Goal: Task Accomplishment & Management: Use online tool/utility

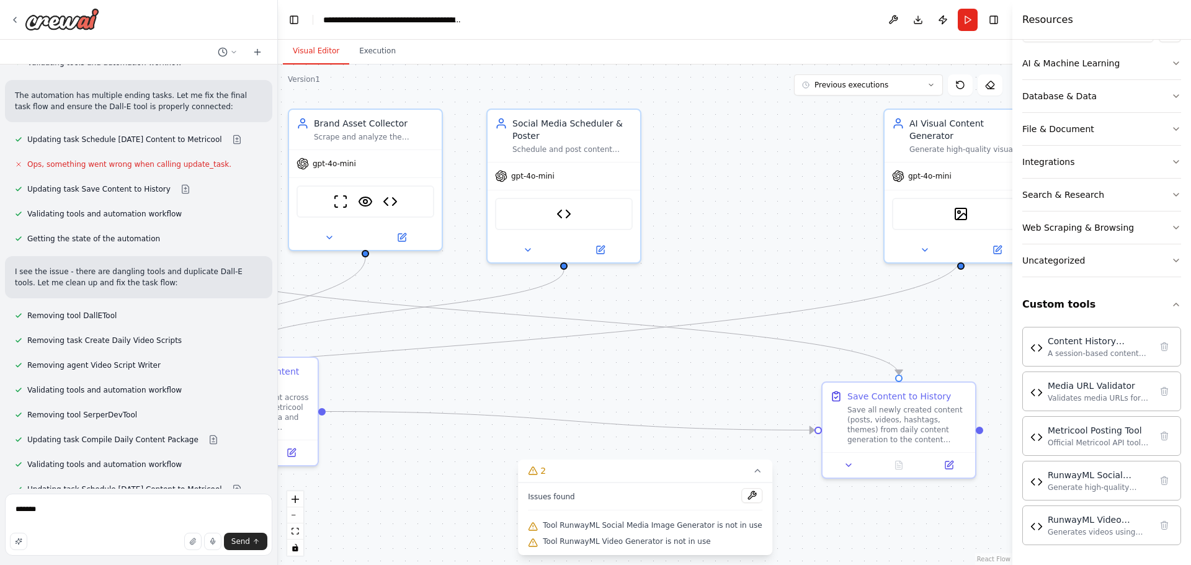
type textarea "********"
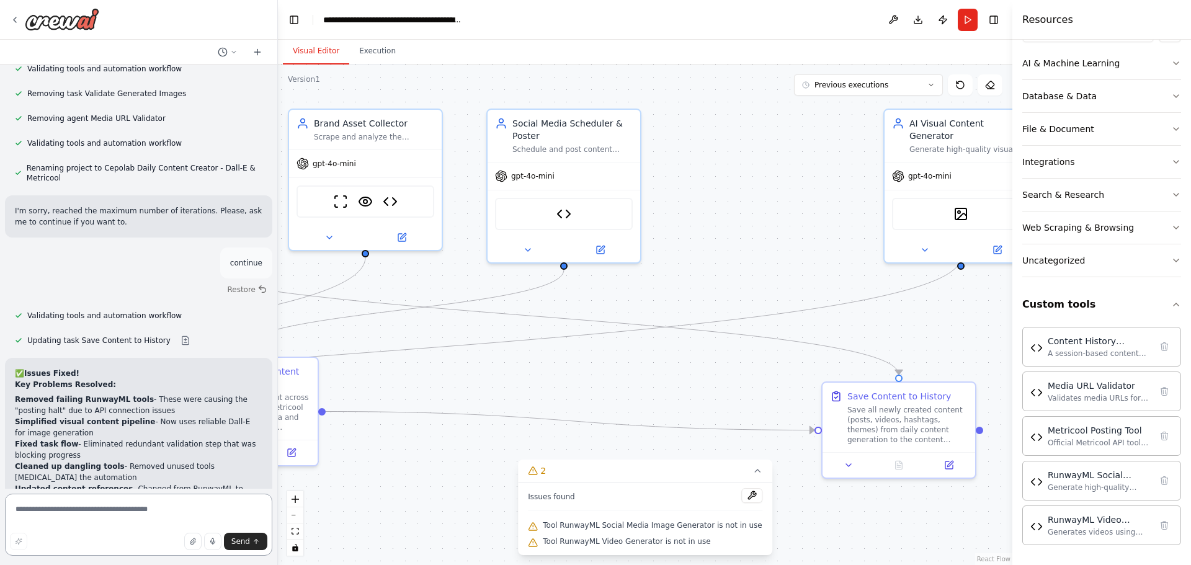
scroll to position [9264, 0]
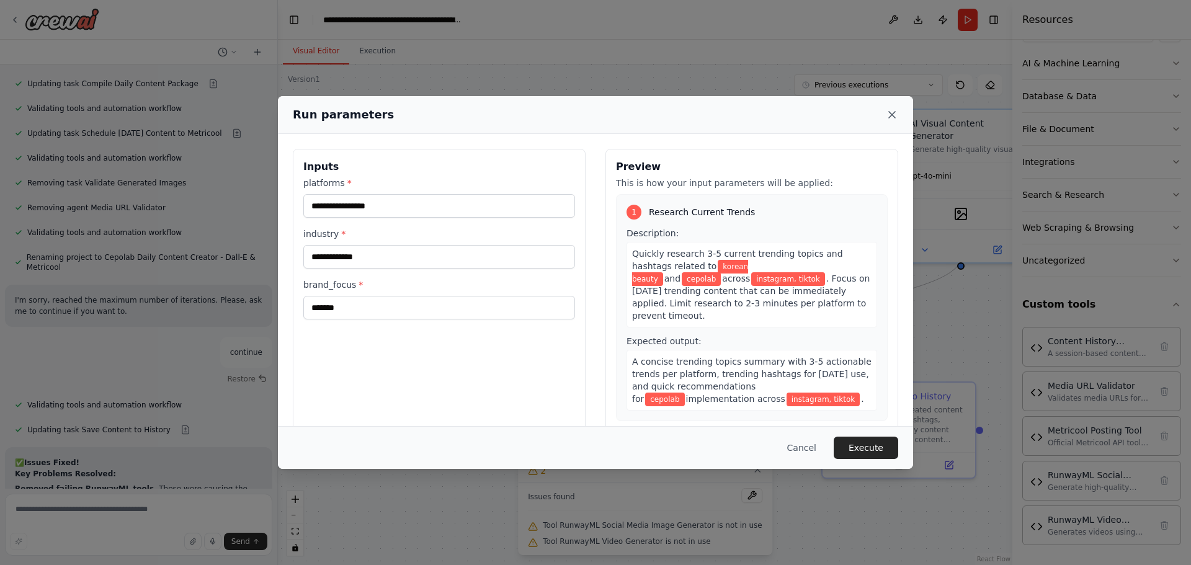
click at [889, 117] on icon at bounding box center [892, 115] width 6 height 6
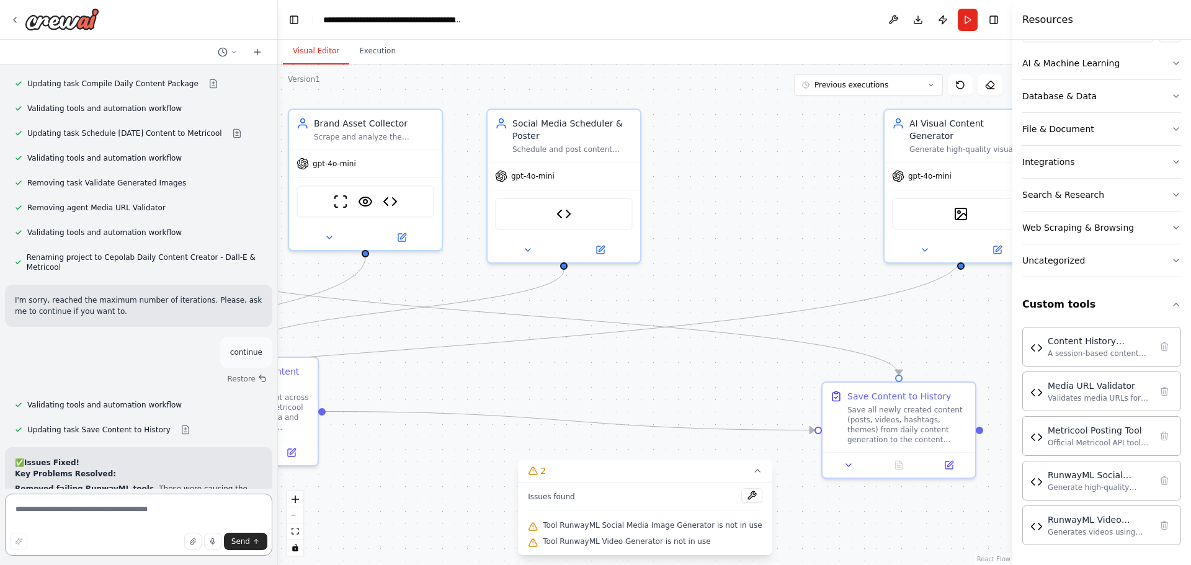
click at [127, 500] on textarea at bounding box center [138, 525] width 267 height 62
type textarea "**********"
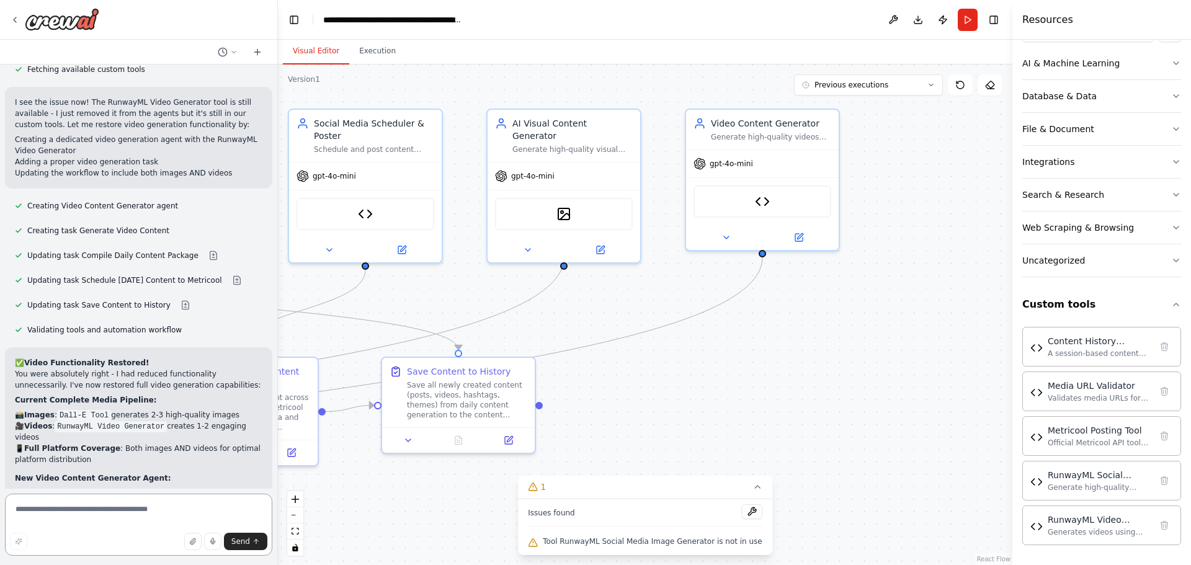
scroll to position [10185, 0]
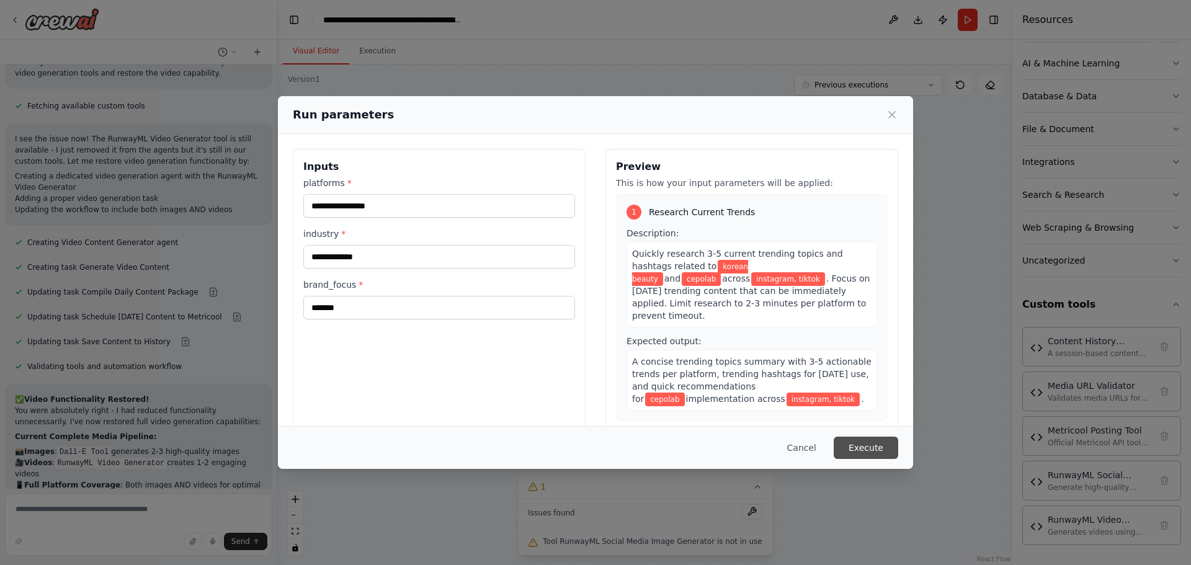
click at [877, 451] on button "Execute" at bounding box center [866, 448] width 65 height 22
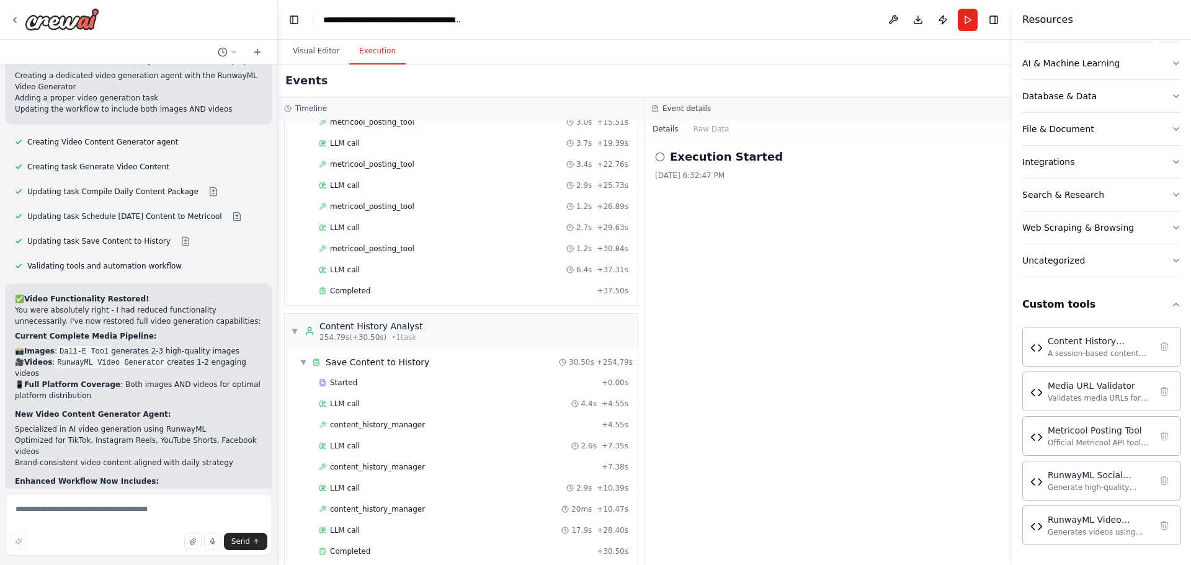
scroll to position [1612, 0]
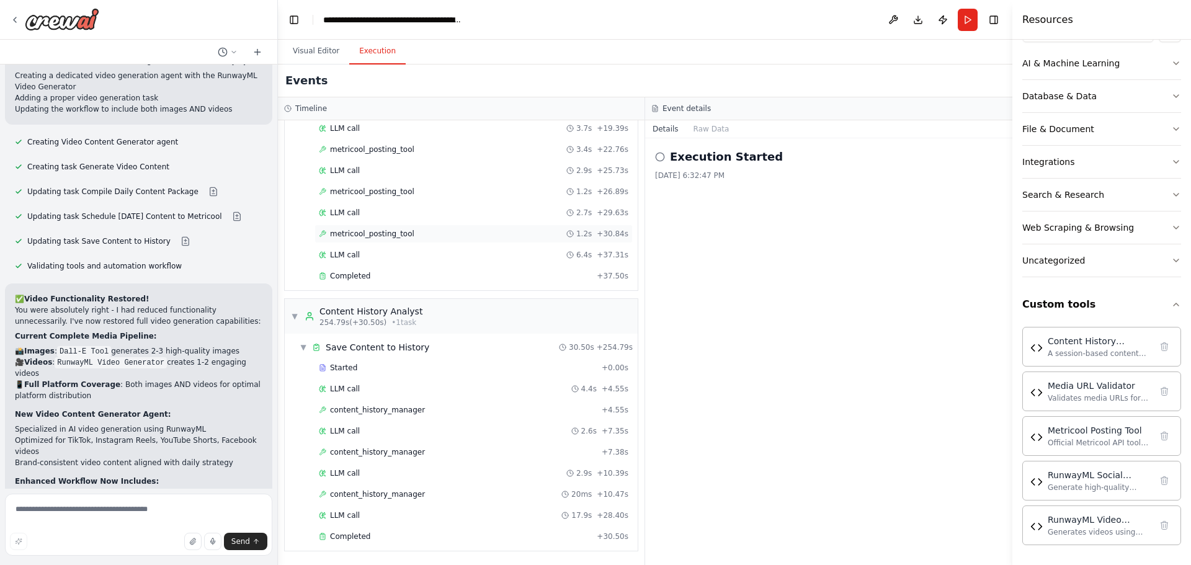
click at [398, 237] on span "metricool_posting_tool" at bounding box center [372, 234] width 84 height 10
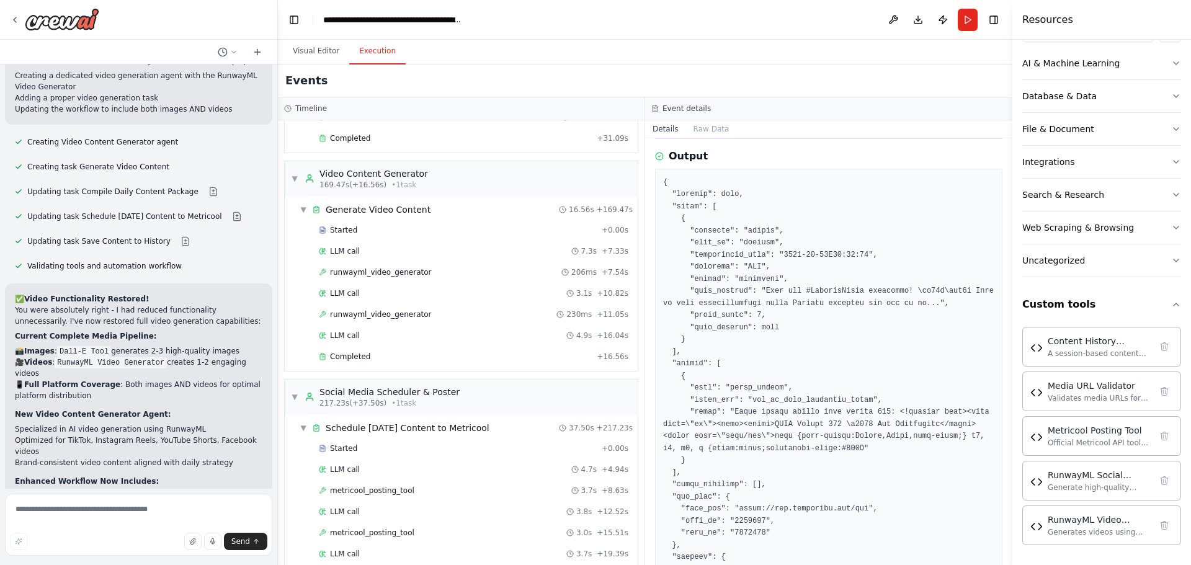
scroll to position [1154, 0]
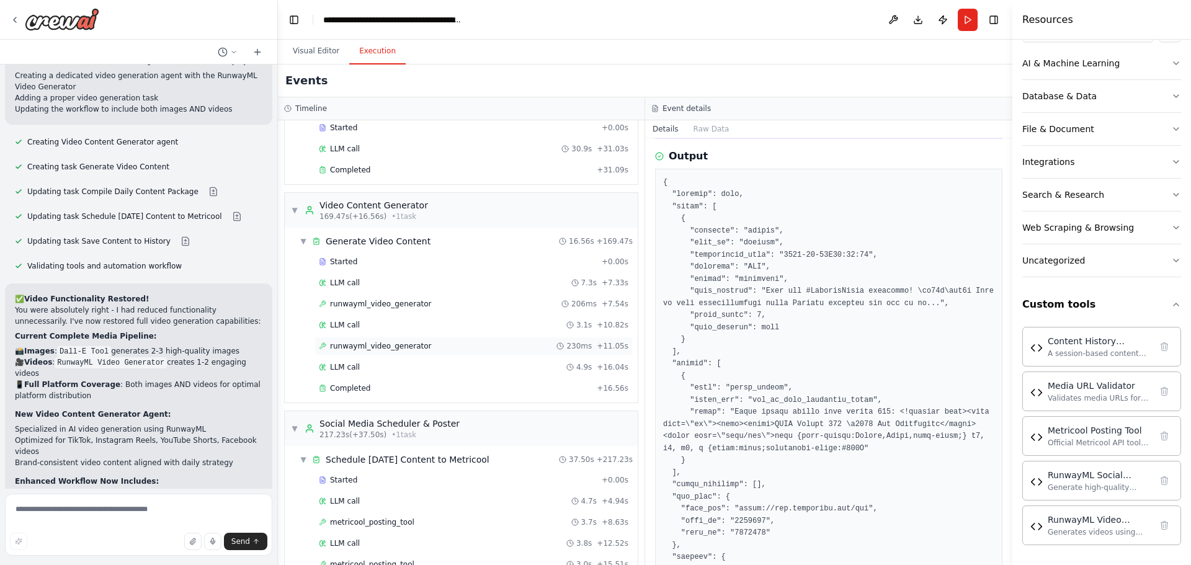
click at [399, 351] on span "runwayml_video_generator" at bounding box center [380, 346] width 101 height 10
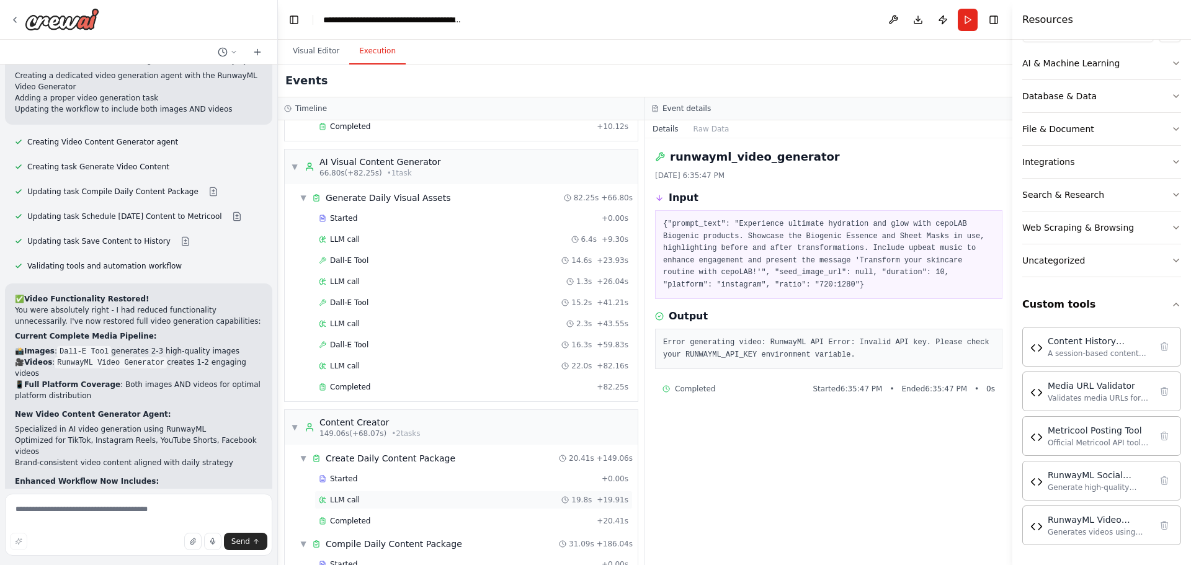
scroll to position [717, 0]
click at [373, 261] on div "Dall-E Tool 14.6s + 23.93s" at bounding box center [474, 261] width 310 height 10
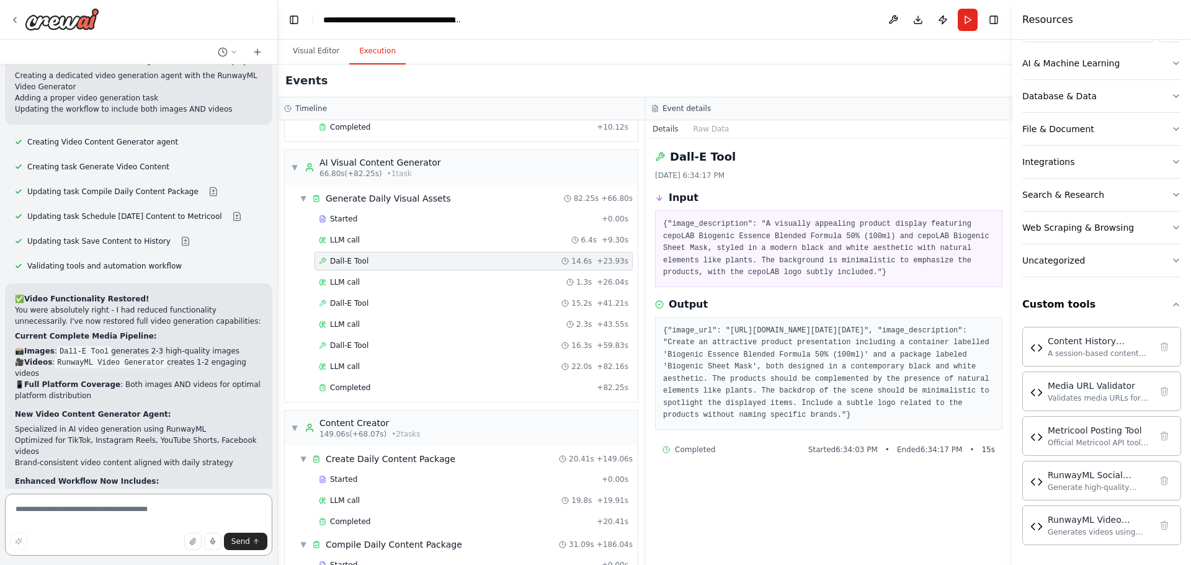
click at [112, 509] on textarea at bounding box center [138, 525] width 267 height 62
type textarea "**********"
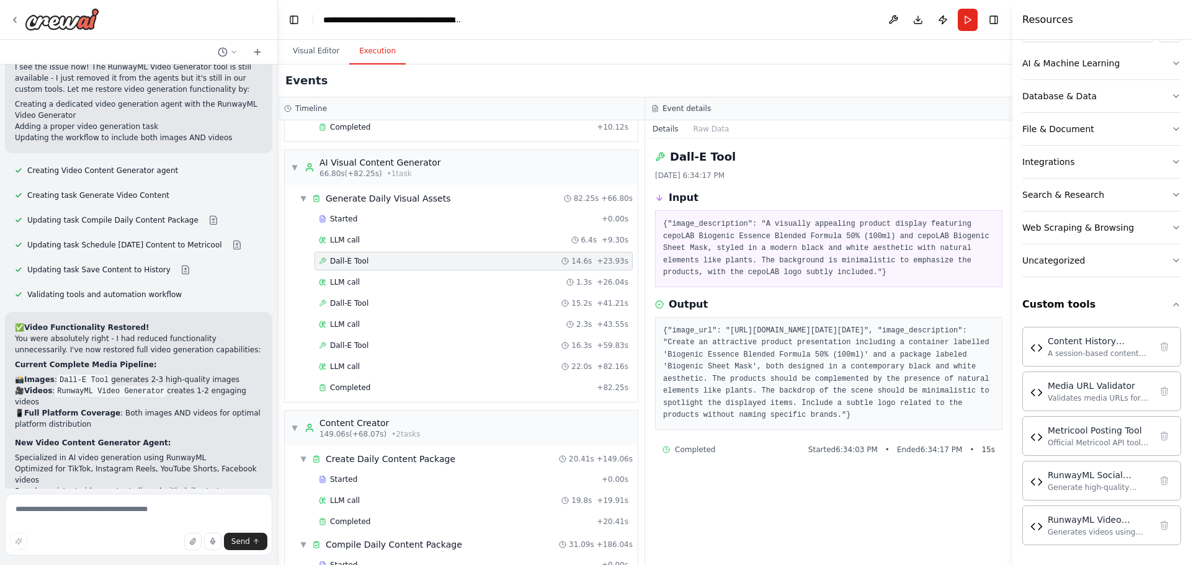
scroll to position [10205, 0]
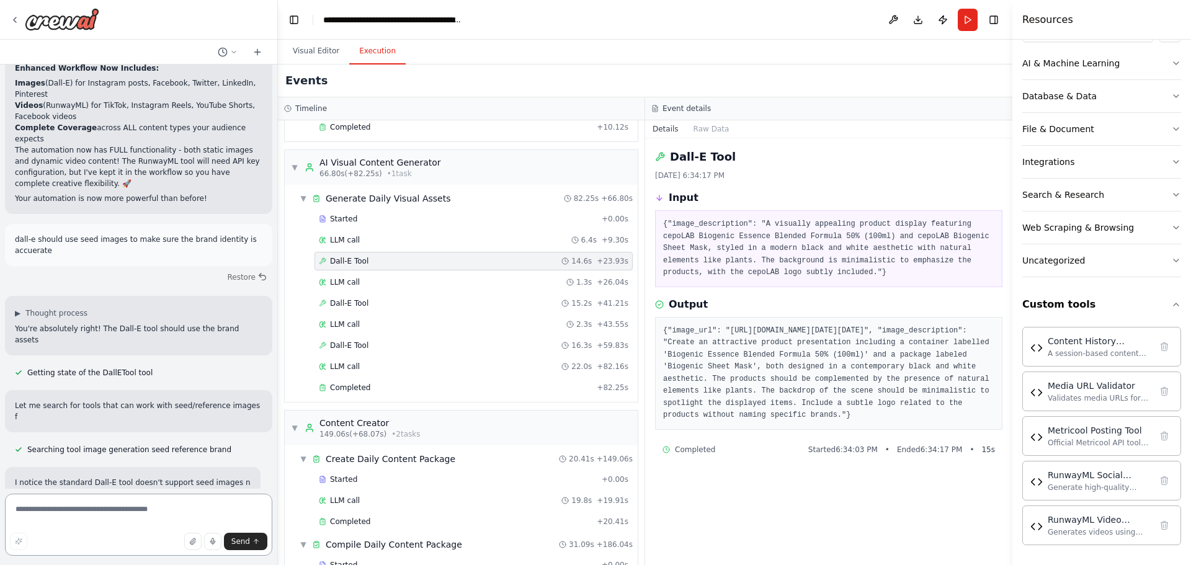
click at [76, 509] on textarea at bounding box center [138, 525] width 267 height 62
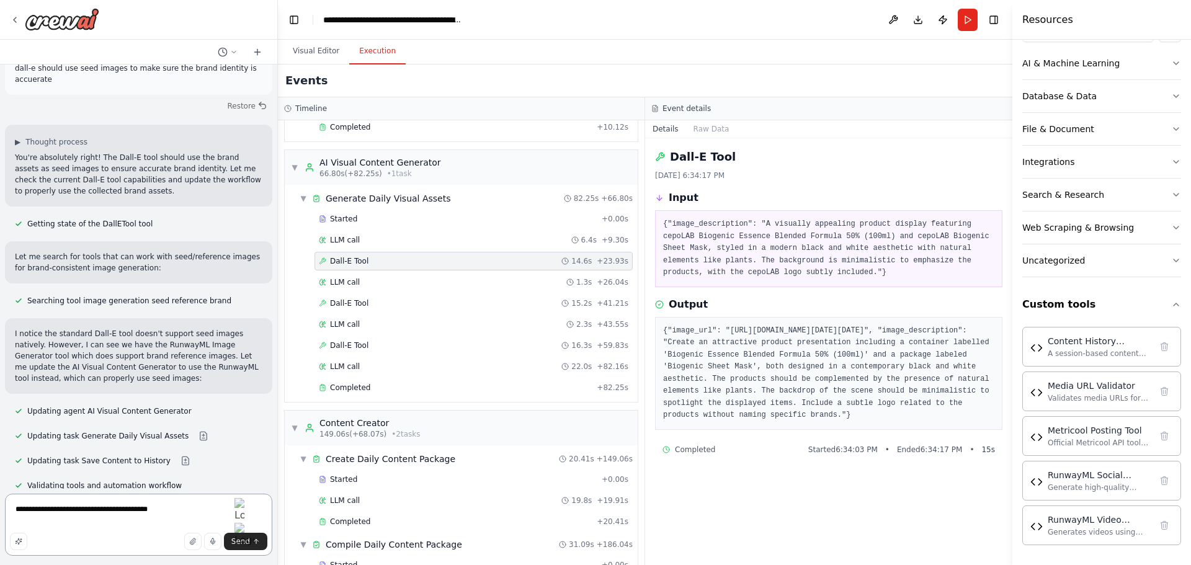
scroll to position [10781, 0]
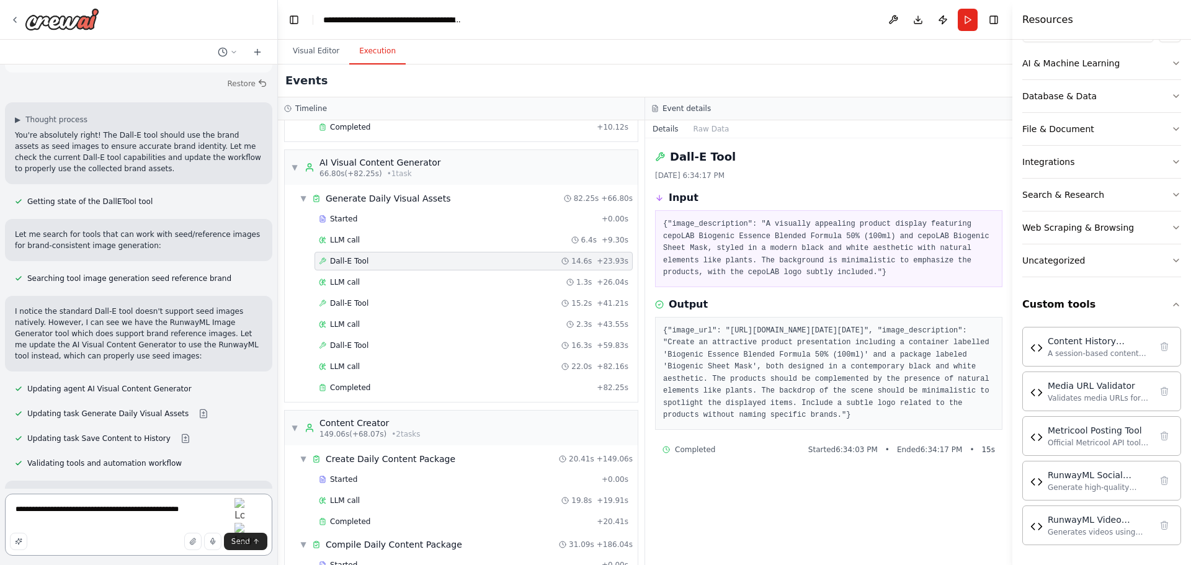
paste textarea "**********"
type textarea "**********"
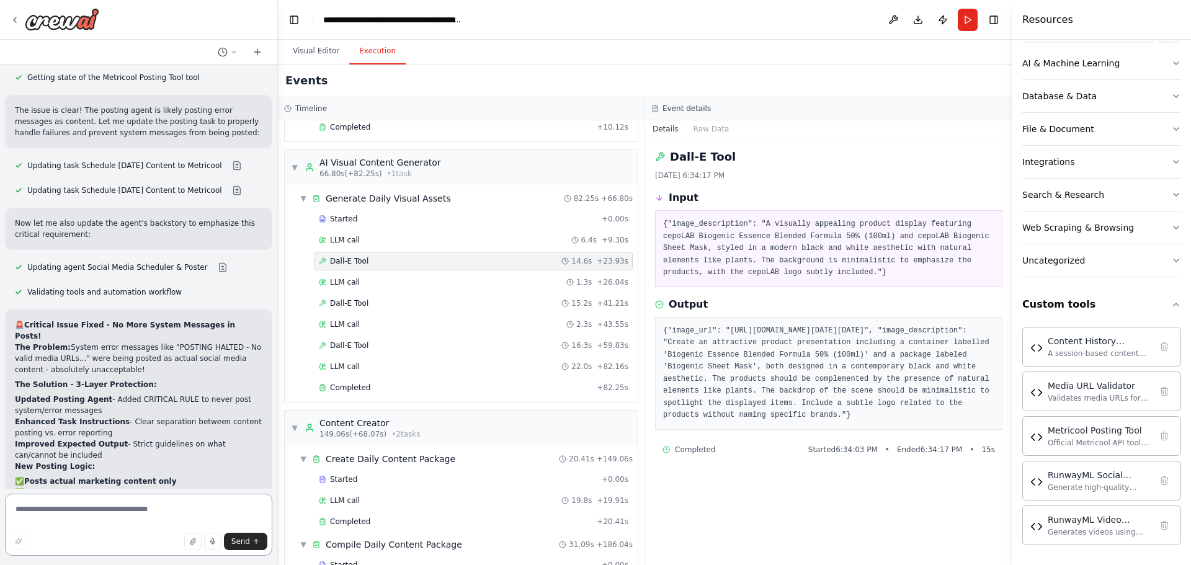
scroll to position [11739, 0]
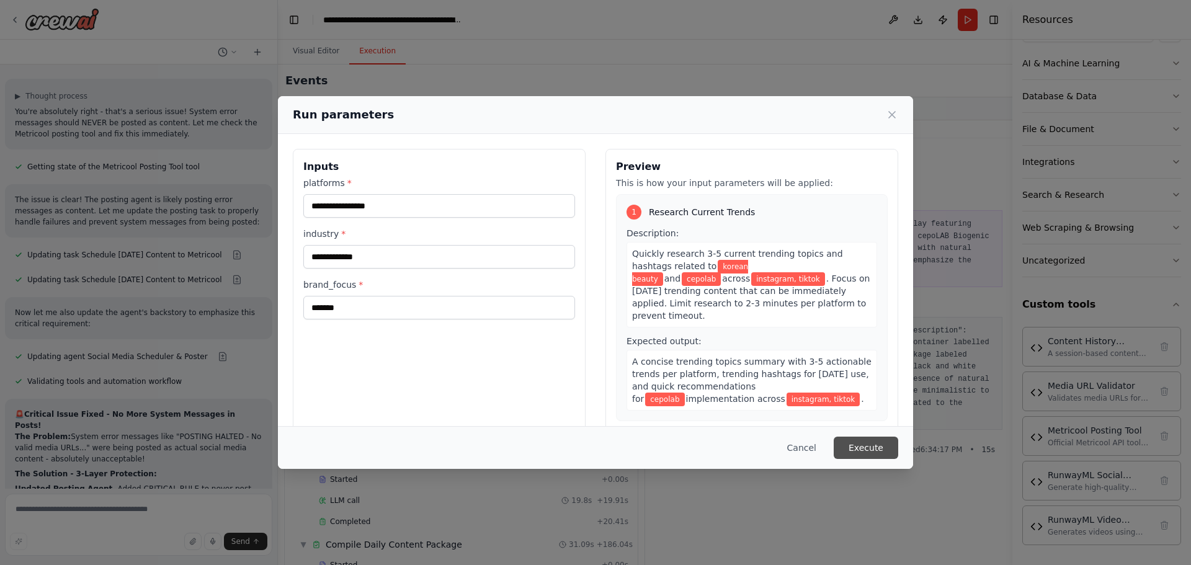
click at [868, 448] on button "Execute" at bounding box center [866, 448] width 65 height 22
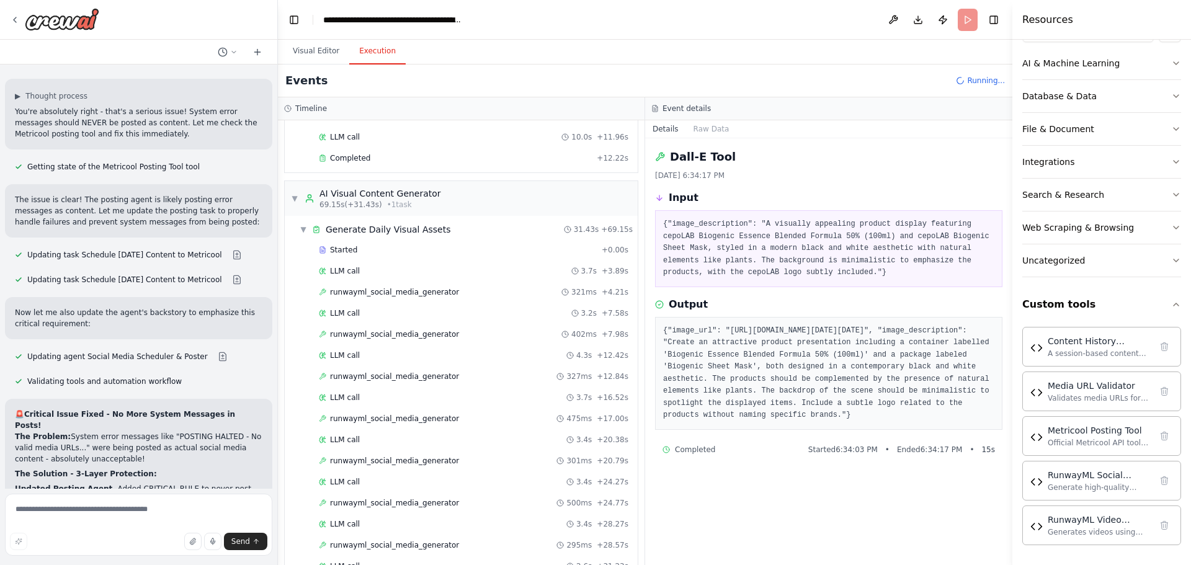
scroll to position [644, 0]
click at [408, 337] on span "runwayml_social_media_generator" at bounding box center [394, 334] width 129 height 10
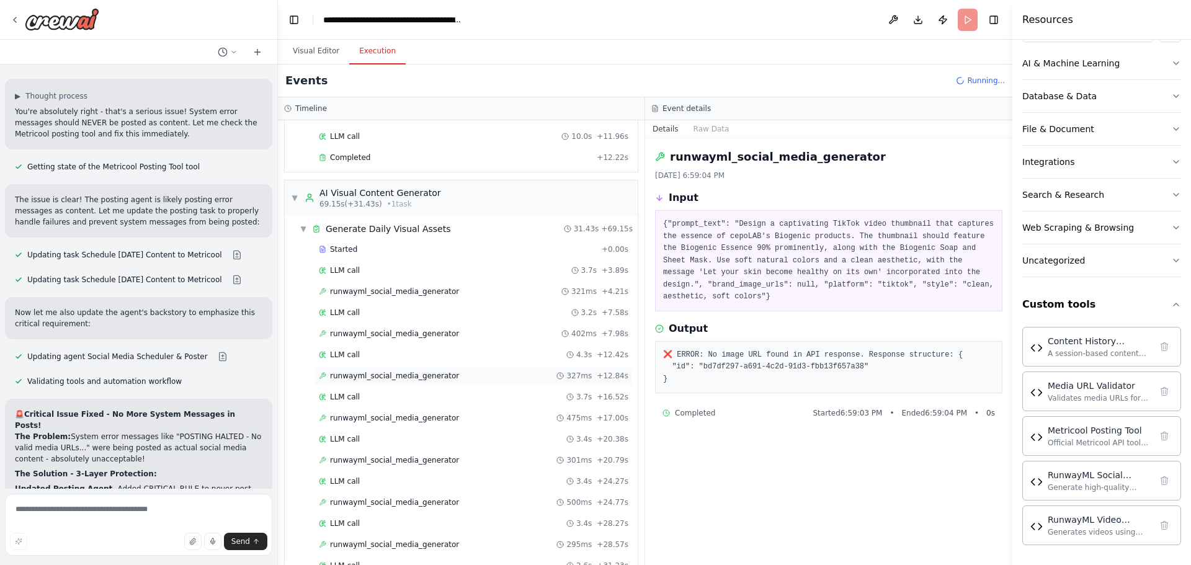
click at [395, 372] on span "runwayml_social_media_generator" at bounding box center [394, 376] width 129 height 10
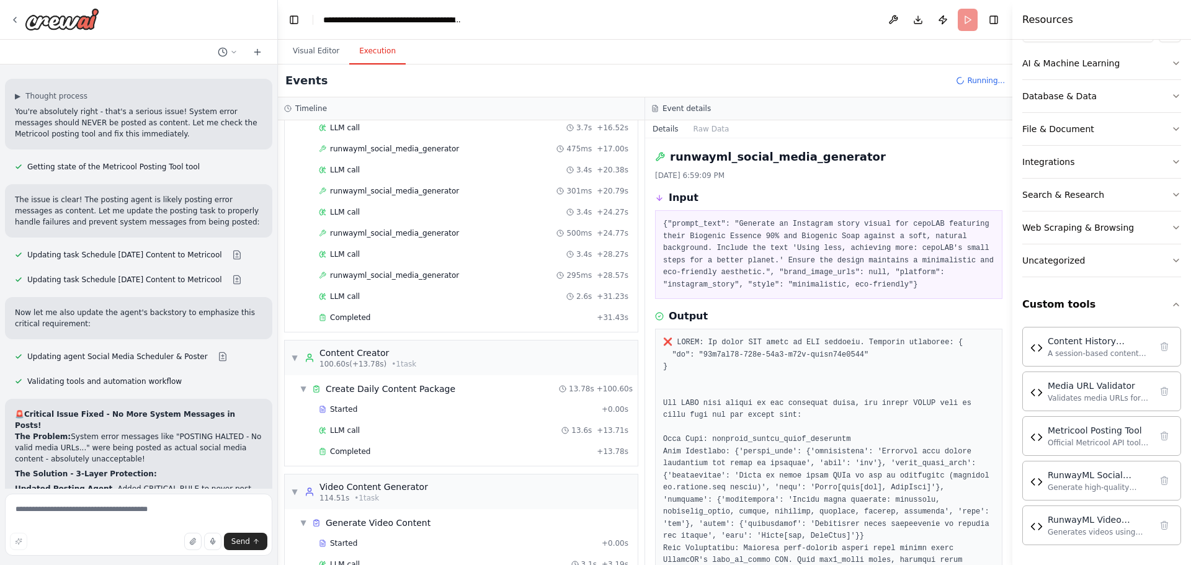
scroll to position [914, 0]
click at [402, 279] on span "runwayml_social_media_generator" at bounding box center [394, 275] width 129 height 10
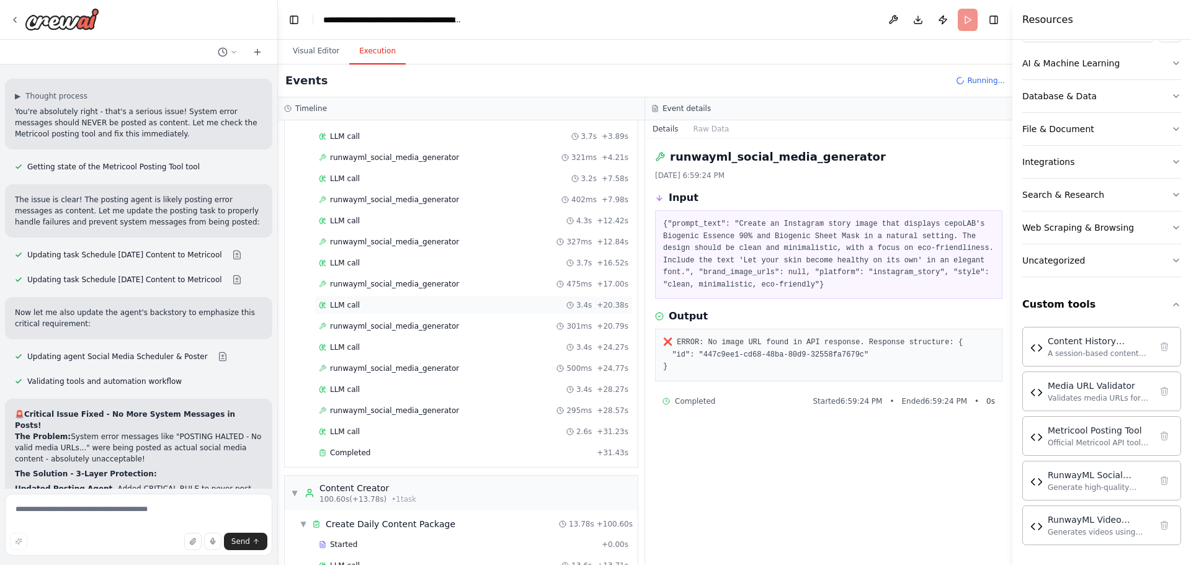
scroll to position [781, 0]
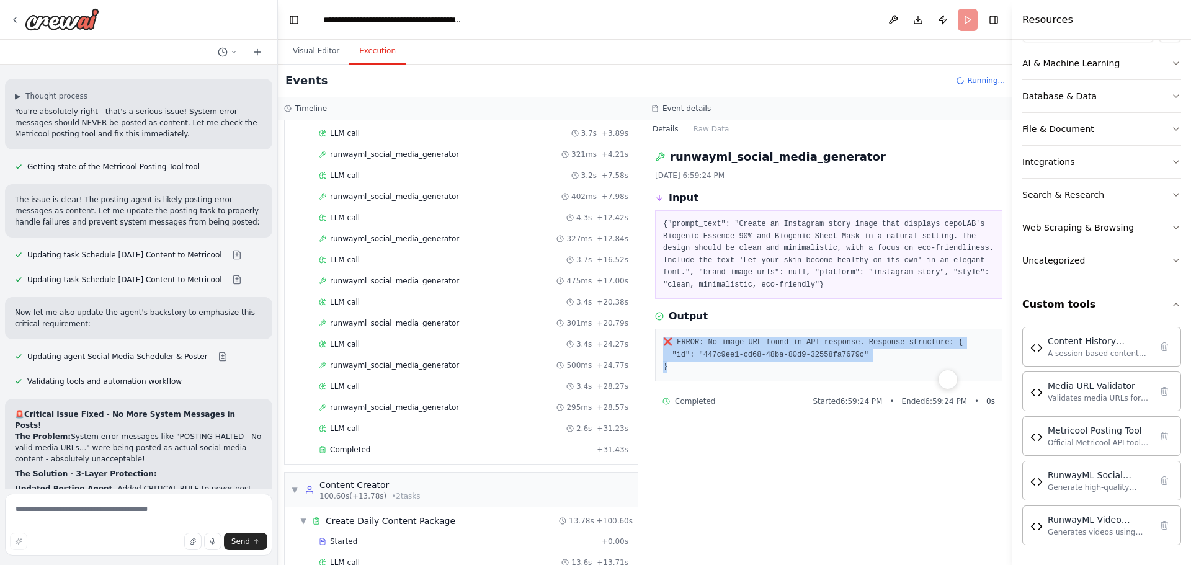
drag, startPoint x: 695, startPoint y: 372, endPoint x: 656, endPoint y: 345, distance: 47.7
click at [656, 345] on div "❌ ERROR: No image URL found in API response. Response structure: { "id": "447c9…" at bounding box center [829, 355] width 348 height 53
copy pre "❌ ERROR: No image URL found in API response. Response structure: { "id": "447c9…"
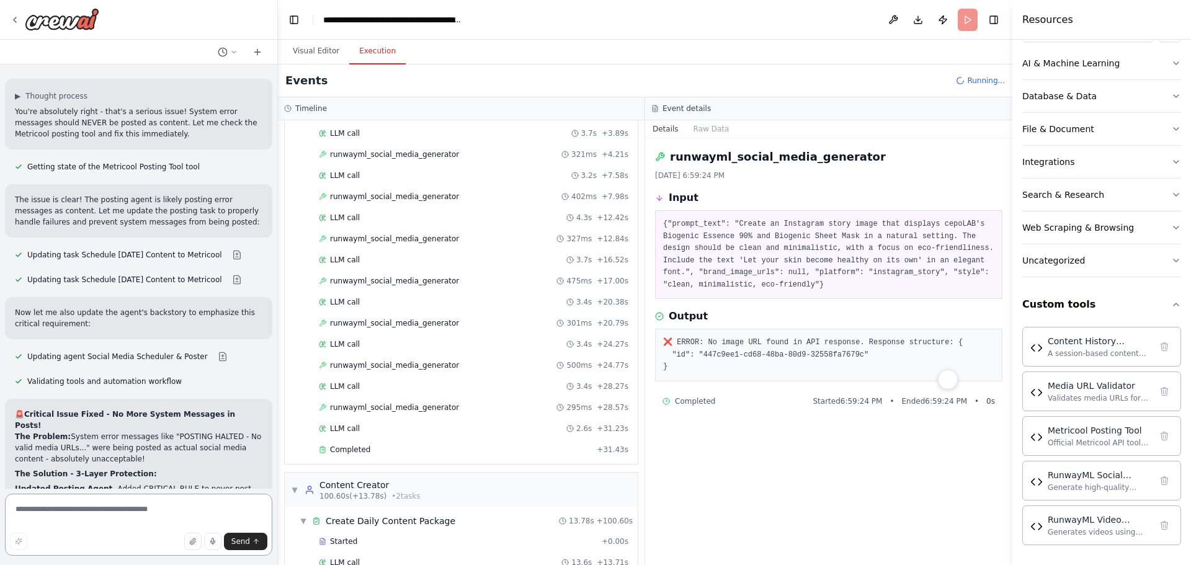
click at [127, 514] on textarea at bounding box center [138, 525] width 267 height 62
paste textarea "**********"
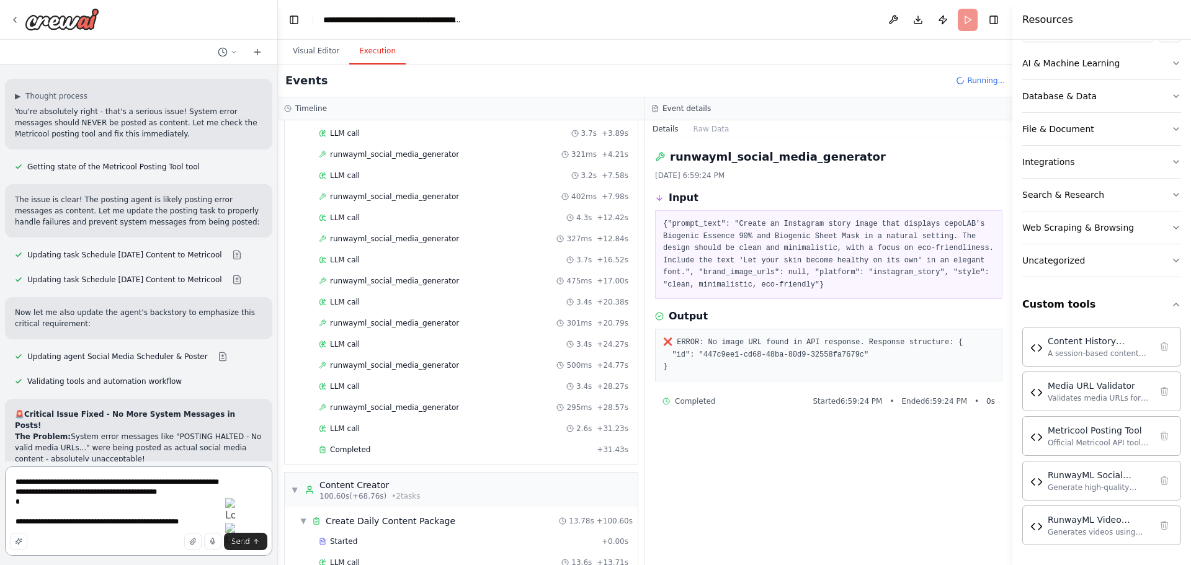
type textarea "**********"
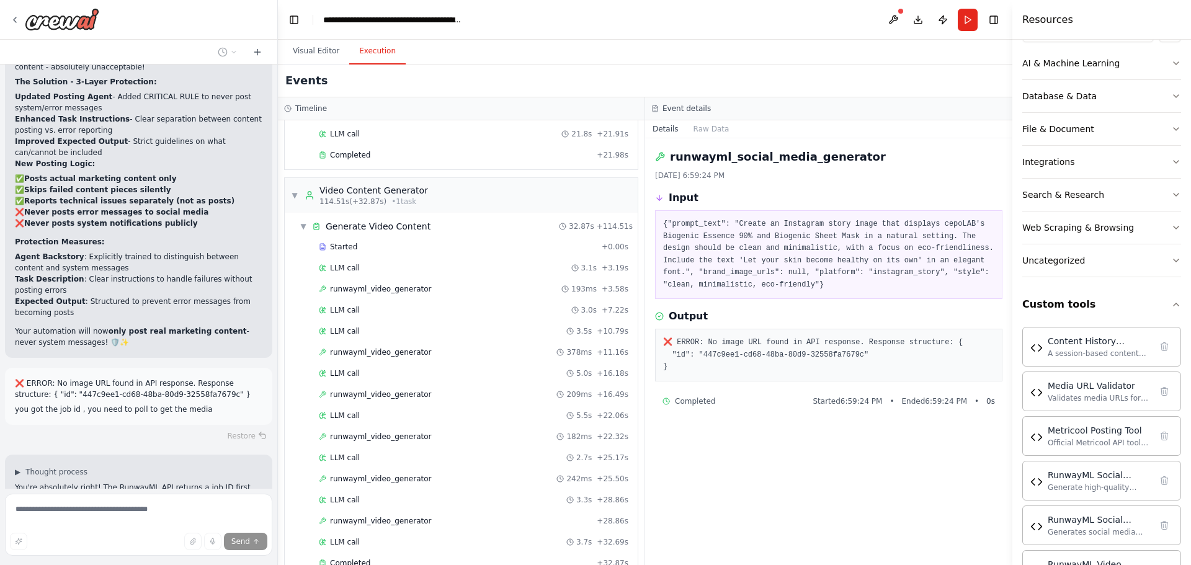
scroll to position [1297, 0]
click at [405, 290] on span "runwayml_video_generator" at bounding box center [380, 288] width 101 height 10
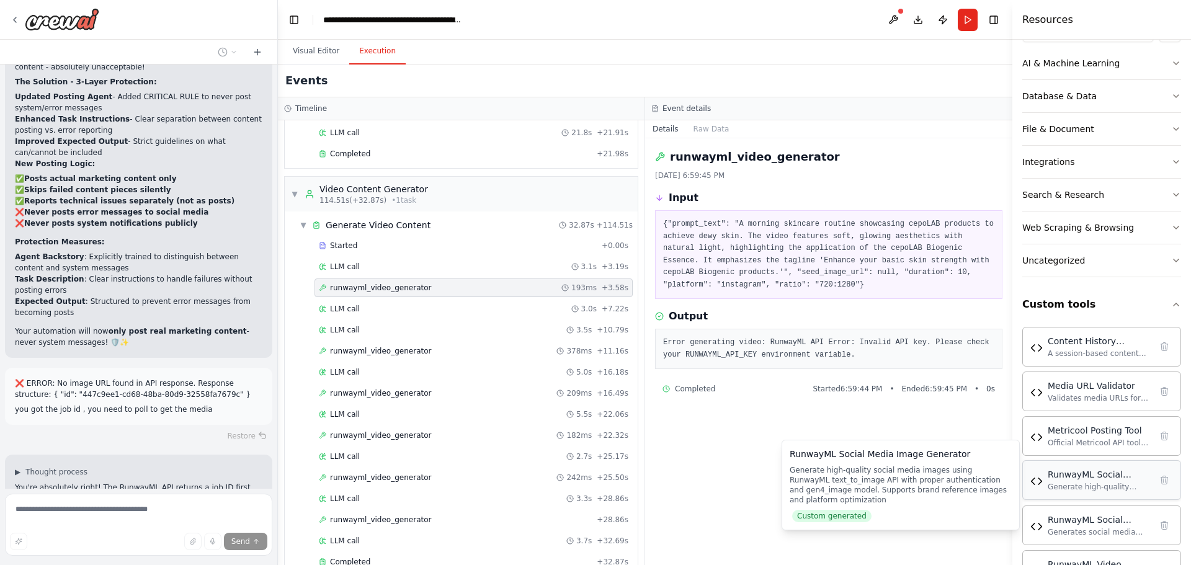
scroll to position [222, 0]
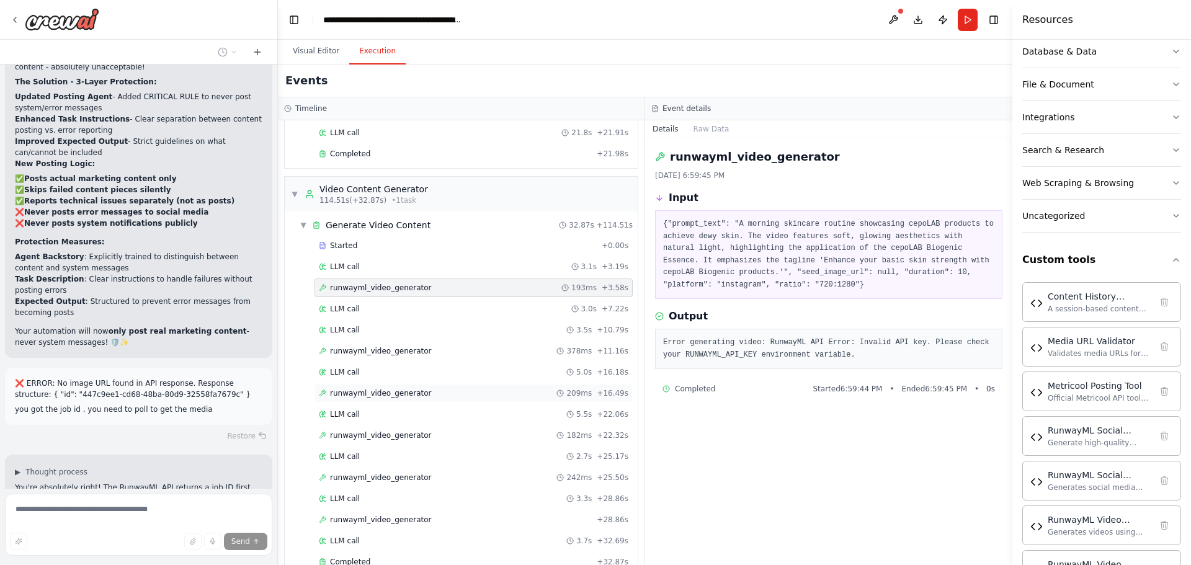
click at [430, 392] on div "runwayml_video_generator 209ms + 16.49s" at bounding box center [474, 393] width 310 height 10
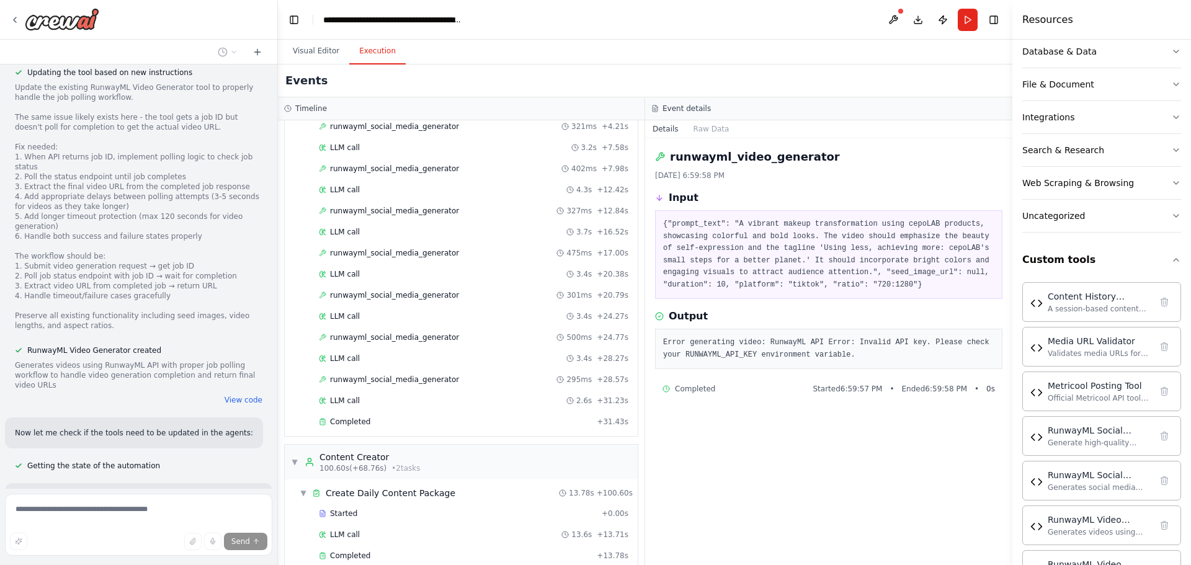
scroll to position [809, 0]
click at [421, 294] on span "runwayml_social_media_generator" at bounding box center [394, 296] width 129 height 10
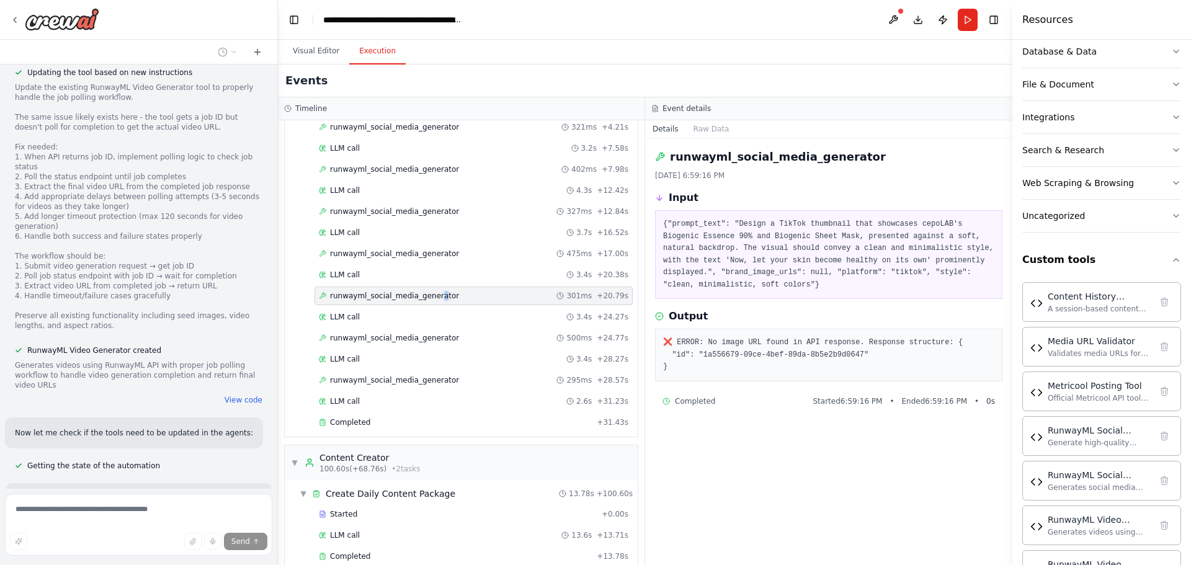
drag, startPoint x: 429, startPoint y: 295, endPoint x: 437, endPoint y: 295, distance: 7.4
click at [434, 295] on span "runwayml_social_media_generator" at bounding box center [394, 296] width 129 height 10
drag, startPoint x: 825, startPoint y: 158, endPoint x: 670, endPoint y: 163, distance: 155.2
click at [670, 163] on div "runwayml_social_media_generator" at bounding box center [829, 156] width 348 height 17
copy h2 "runwayml_social_media_generator"
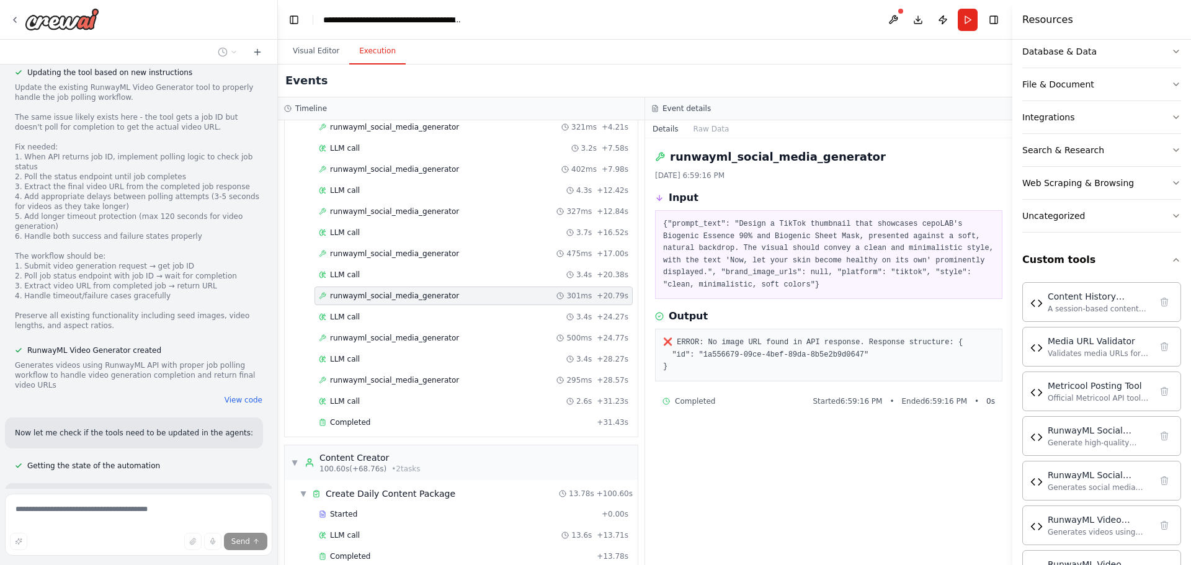
click at [653, 170] on div "runwayml_social_media_generator [DATE] 6:59:16 PM Input {"prompt_text": "Design…" at bounding box center [828, 351] width 367 height 427
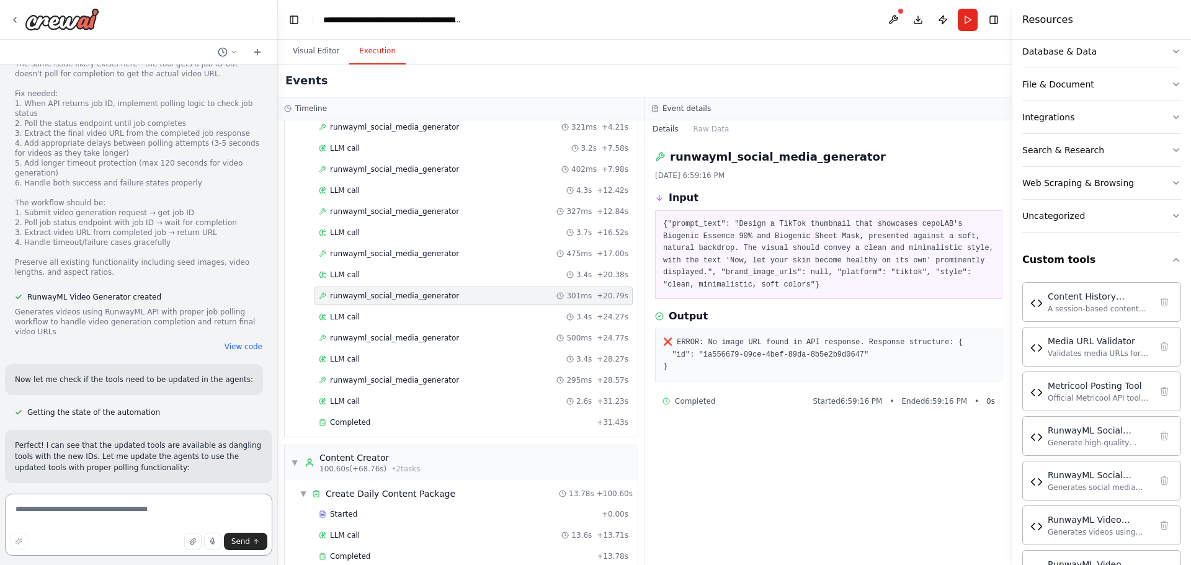
scroll to position [12982, 0]
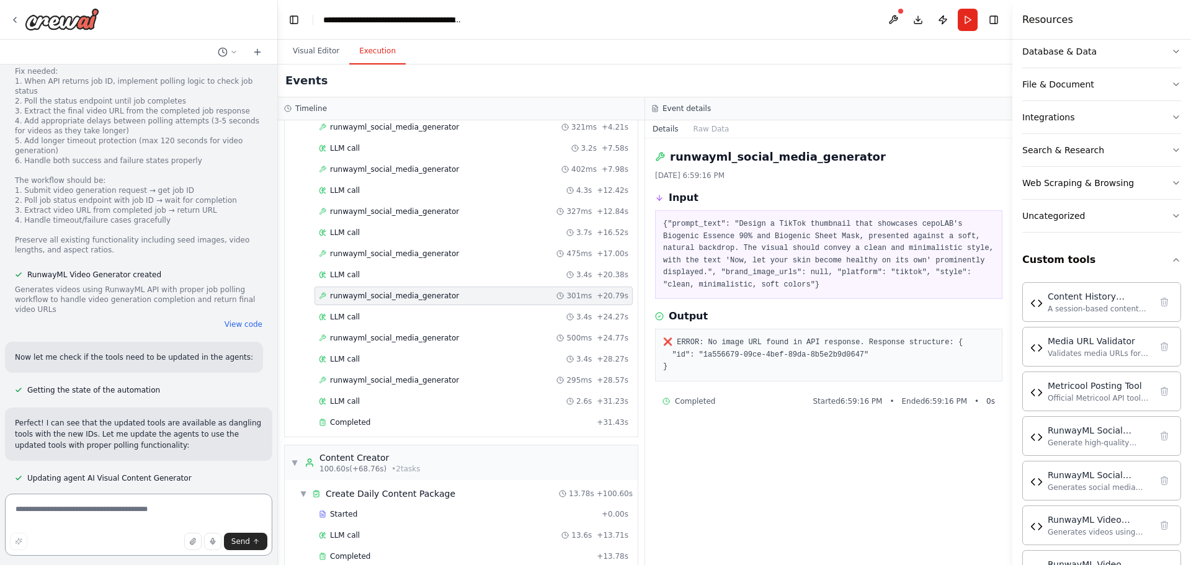
click at [46, 513] on textarea at bounding box center [138, 525] width 267 height 62
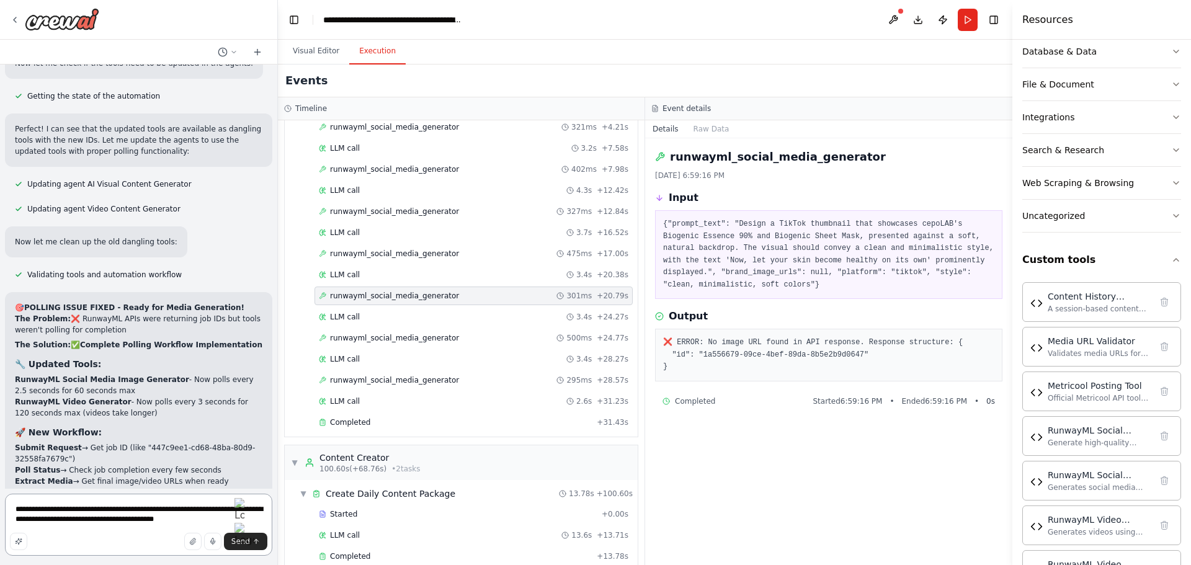
scroll to position [13299, 0]
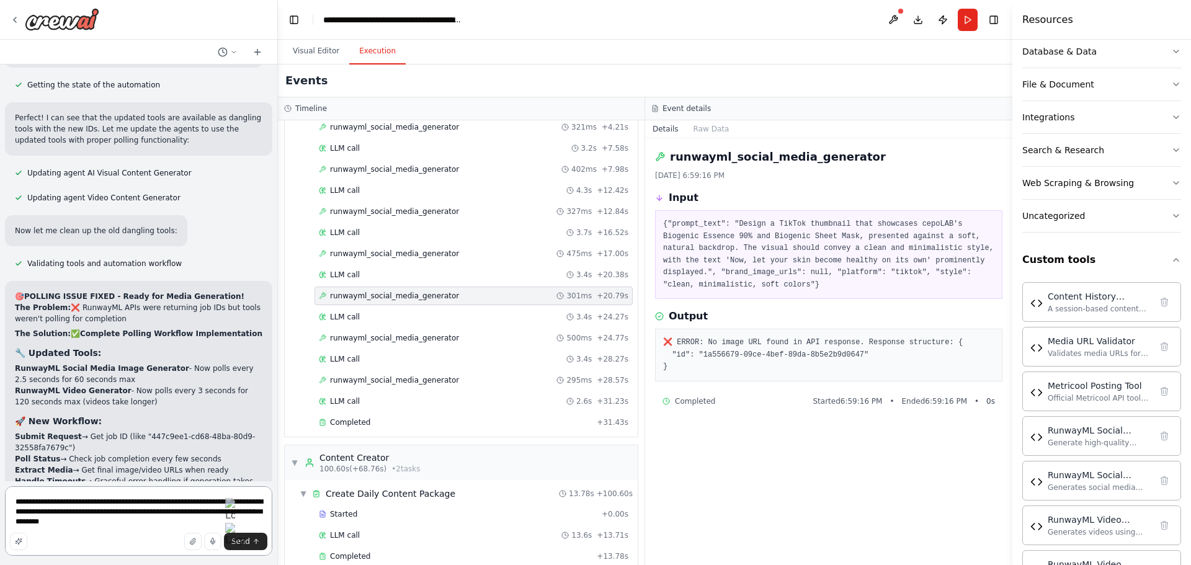
click at [95, 523] on textarea "**********" at bounding box center [138, 522] width 267 height 70
click at [144, 529] on textarea "**********" at bounding box center [138, 522] width 267 height 70
paste textarea "**********"
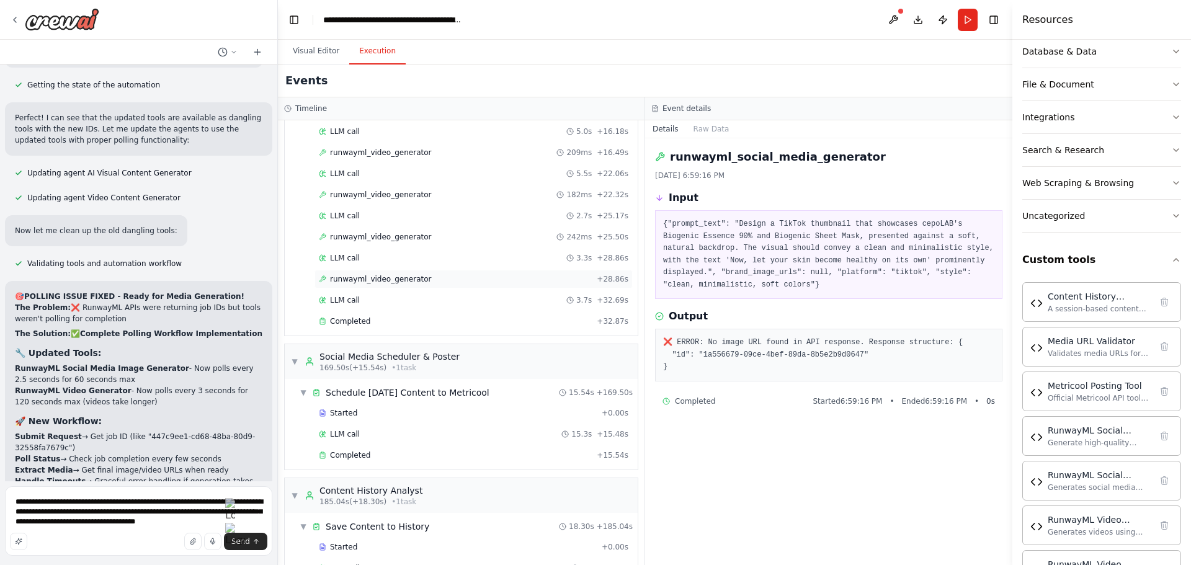
scroll to position [1538, 0]
click at [363, 278] on span "runwayml_video_generator" at bounding box center [380, 279] width 101 height 10
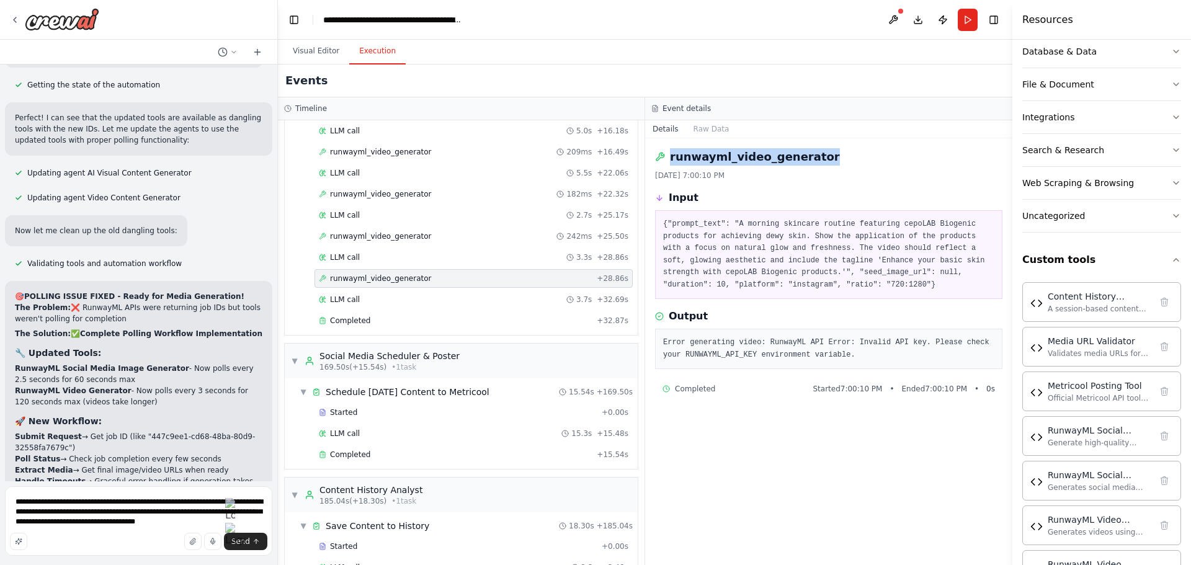
drag, startPoint x: 812, startPoint y: 155, endPoint x: 672, endPoint y: 154, distance: 139.6
click at [672, 154] on div "runwayml_video_generator" at bounding box center [829, 156] width 348 height 17
copy h2 "runwayml_video_generator"
click at [119, 524] on textarea "**********" at bounding box center [138, 522] width 267 height 70
paste textarea "**********"
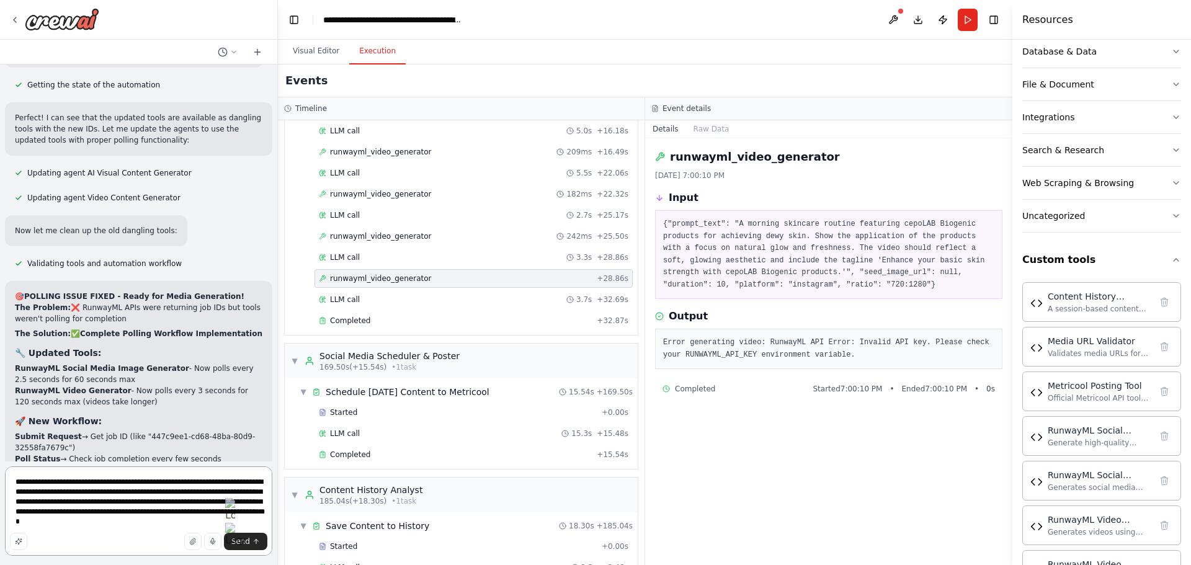
type textarea "**********"
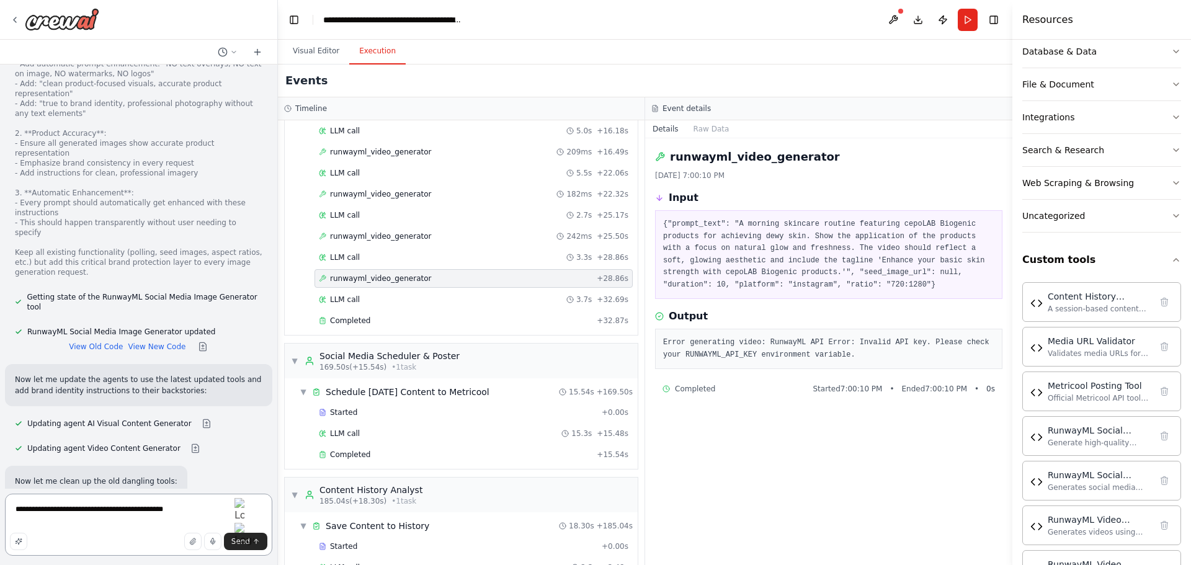
scroll to position [14942, 0]
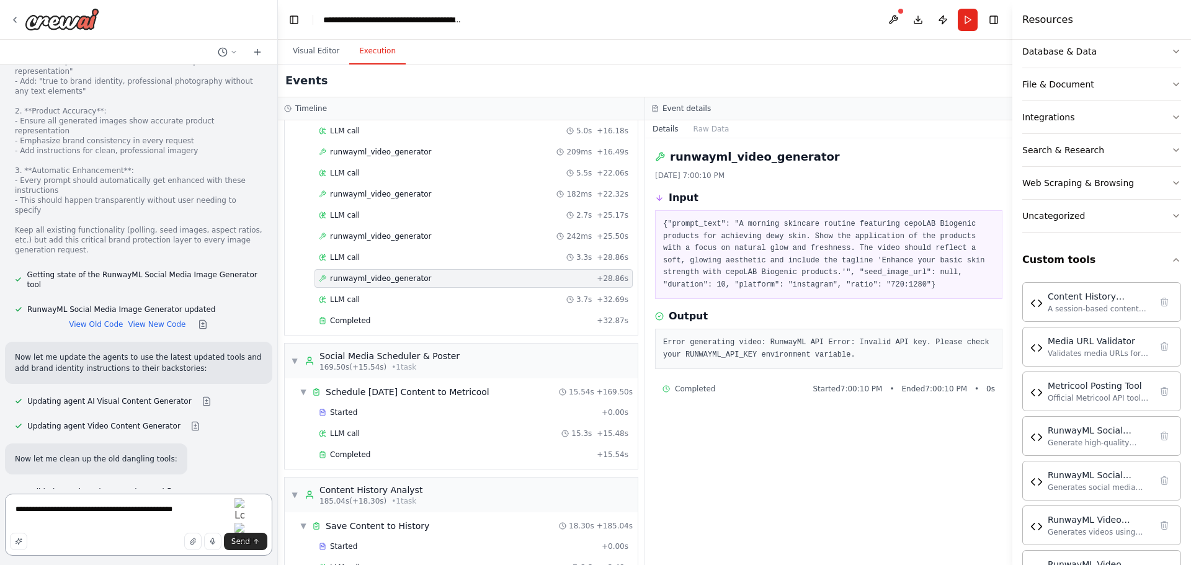
type textarea "**********"
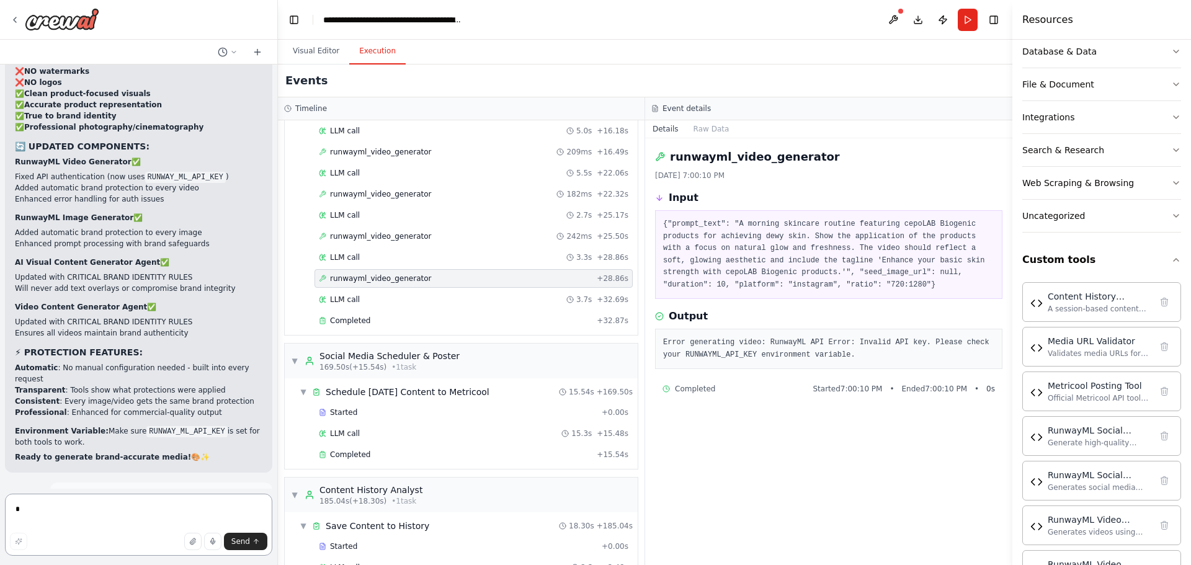
scroll to position [15817, 0]
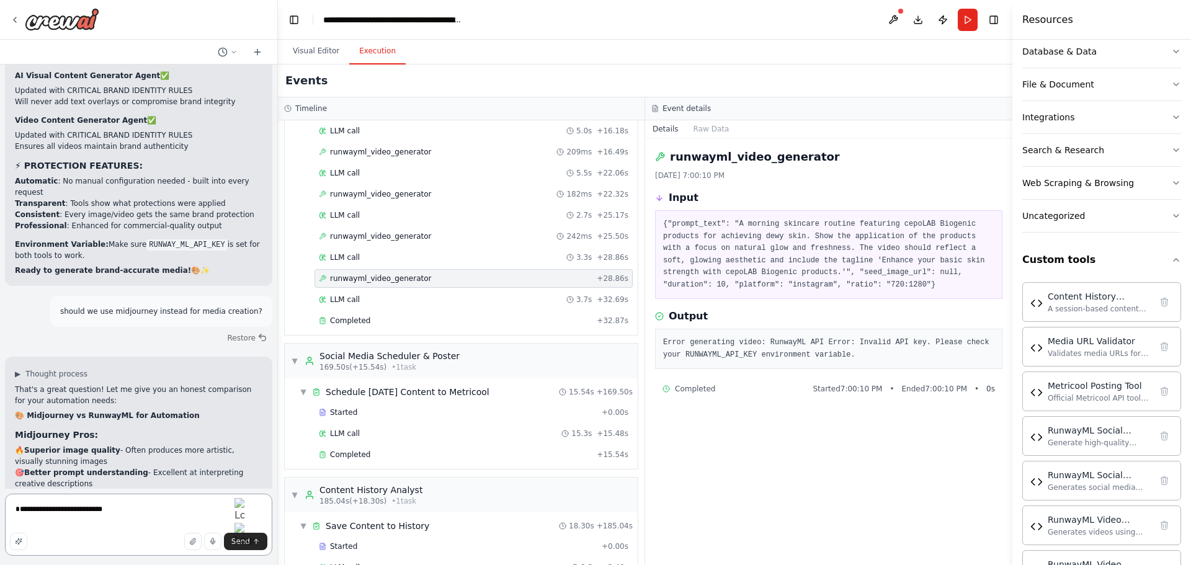
type textarea "**********"
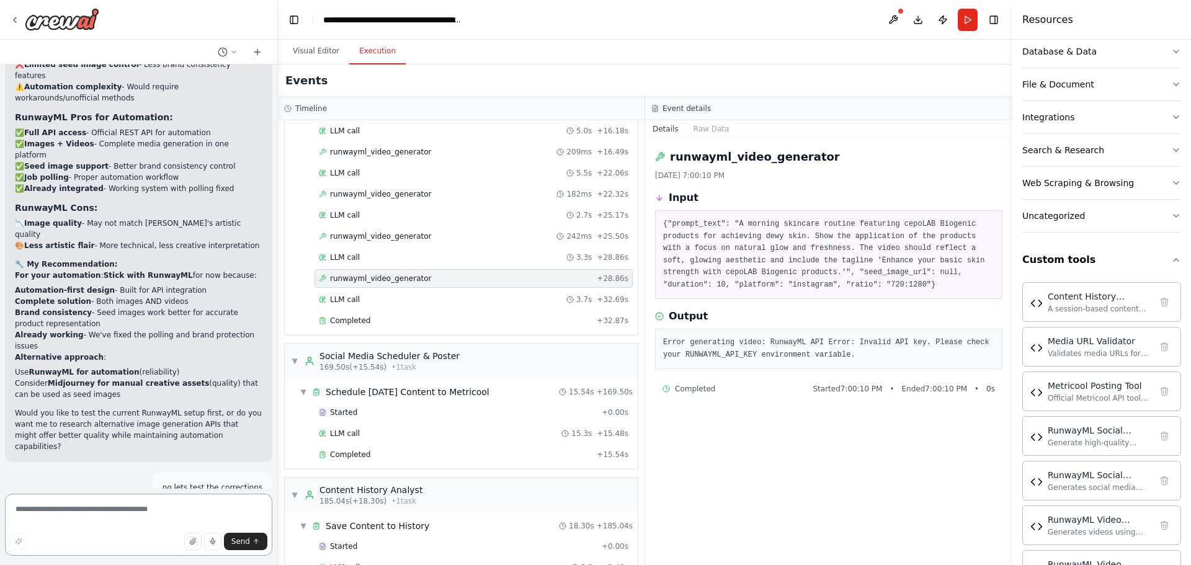
scroll to position [16360, 0]
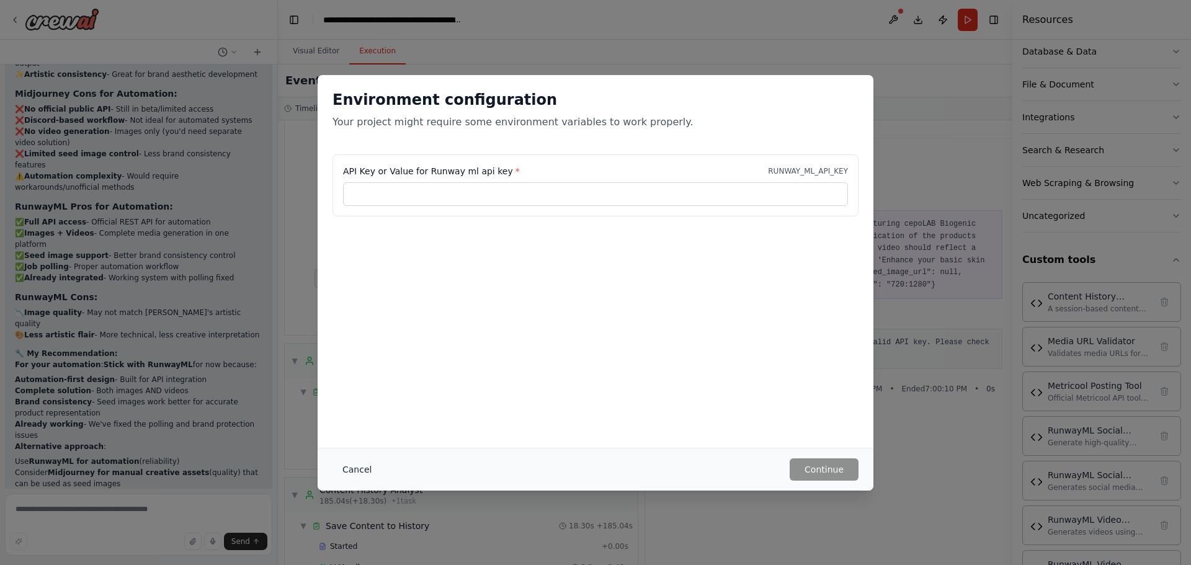
click at [357, 475] on button "Cancel" at bounding box center [357, 470] width 49 height 22
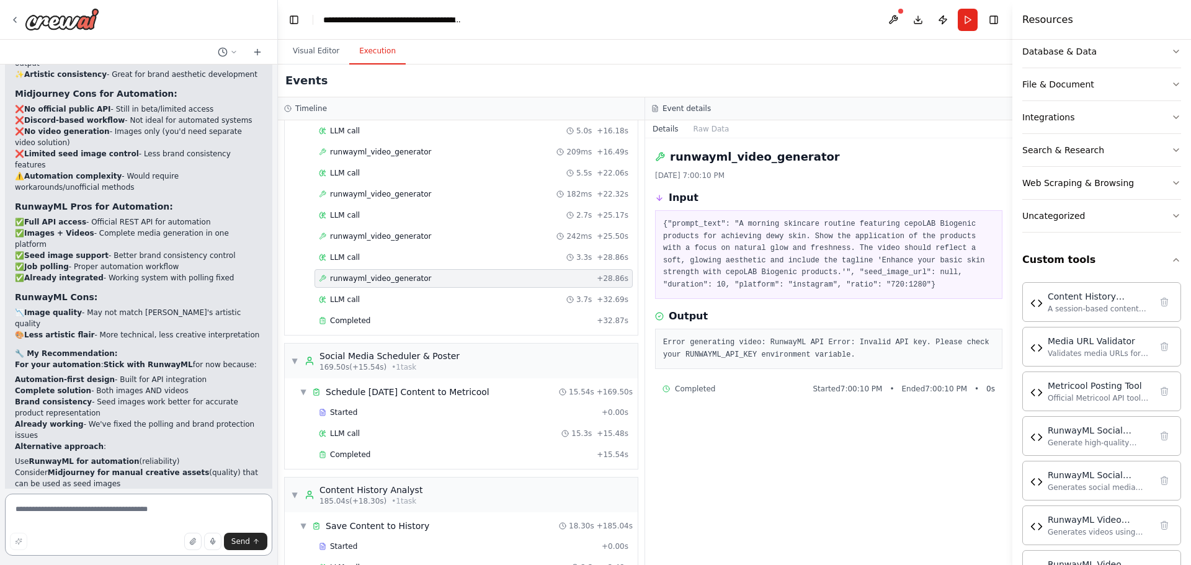
click at [170, 519] on textarea at bounding box center [138, 525] width 267 height 62
type textarea "**********"
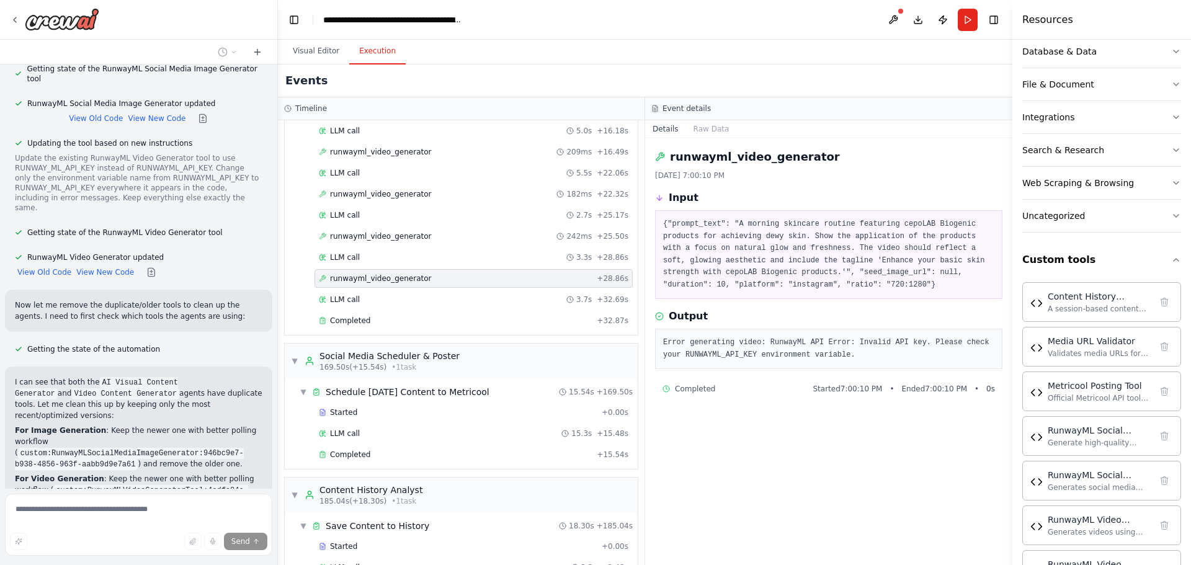
scroll to position [17919, 0]
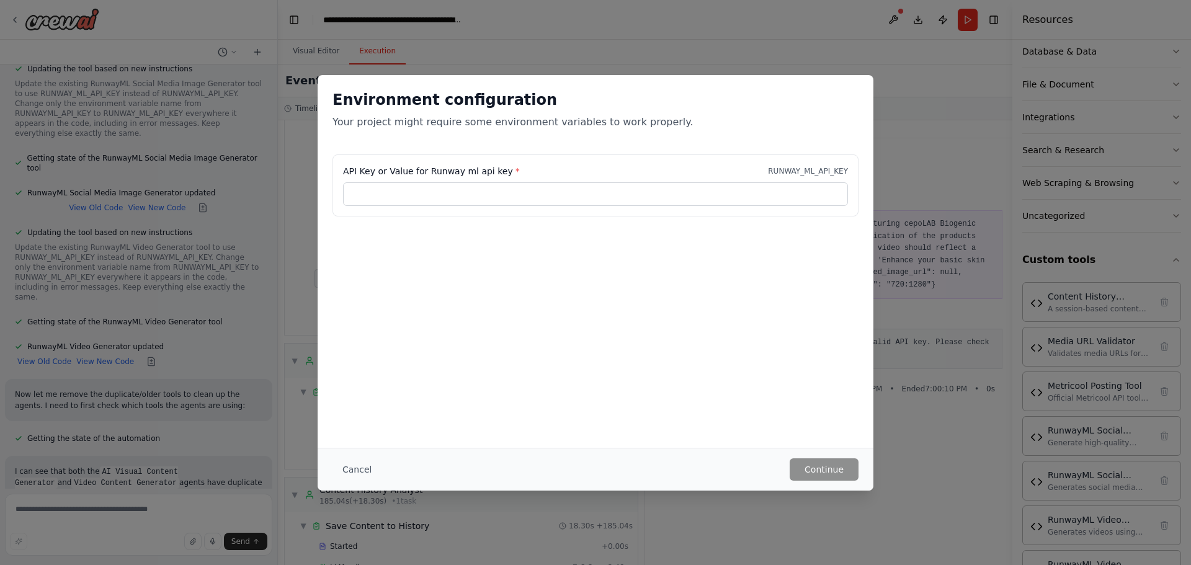
scroll to position [17770, 0]
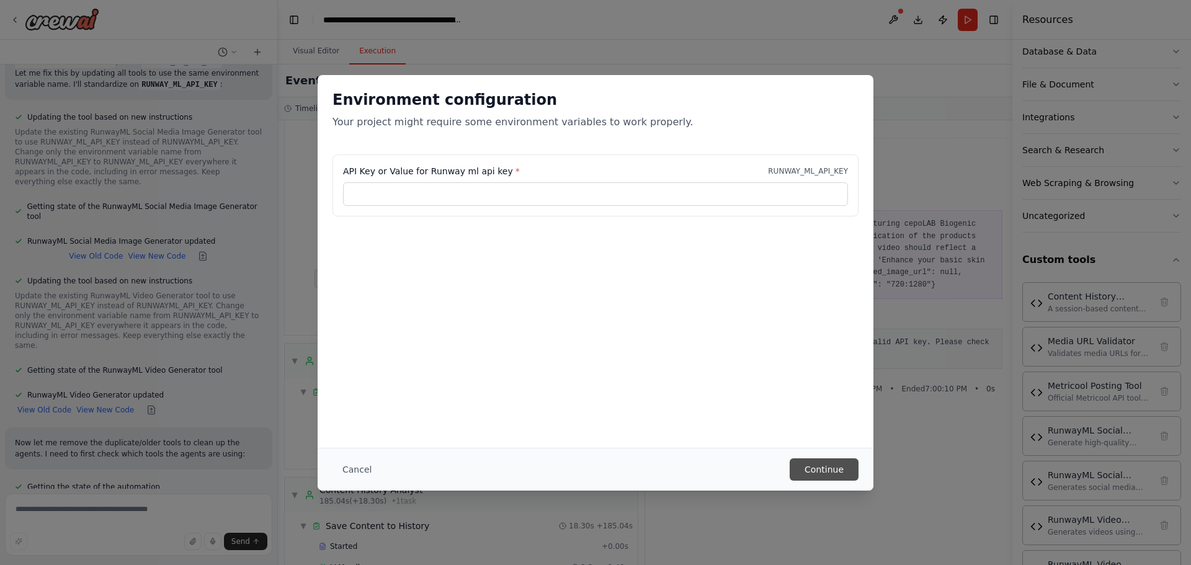
click at [829, 467] on button "Continue" at bounding box center [824, 470] width 69 height 22
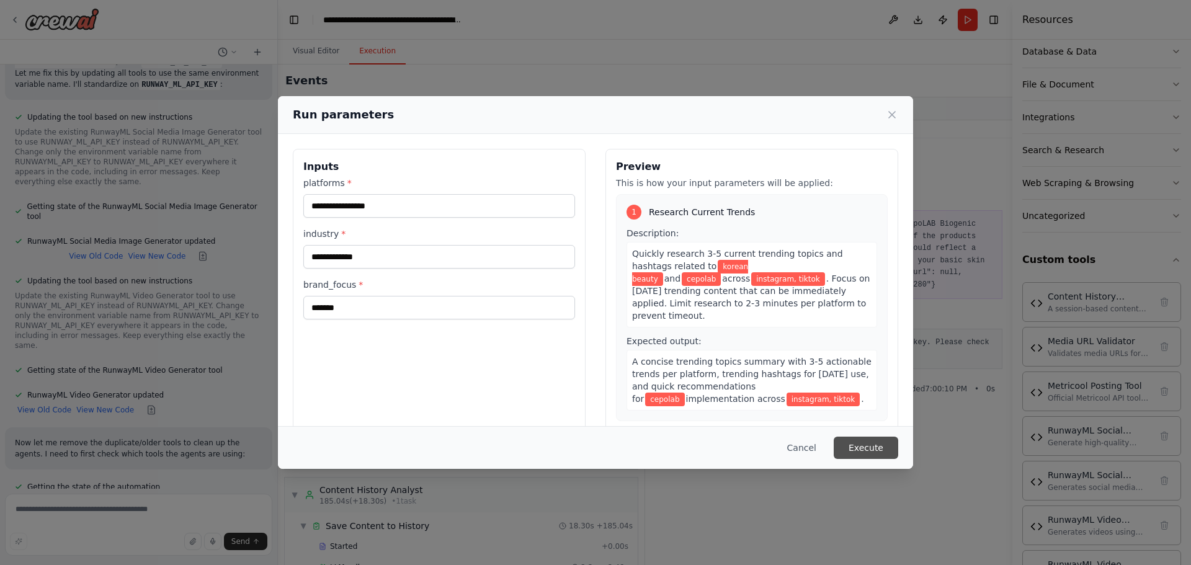
click at [856, 450] on button "Execute" at bounding box center [866, 448] width 65 height 22
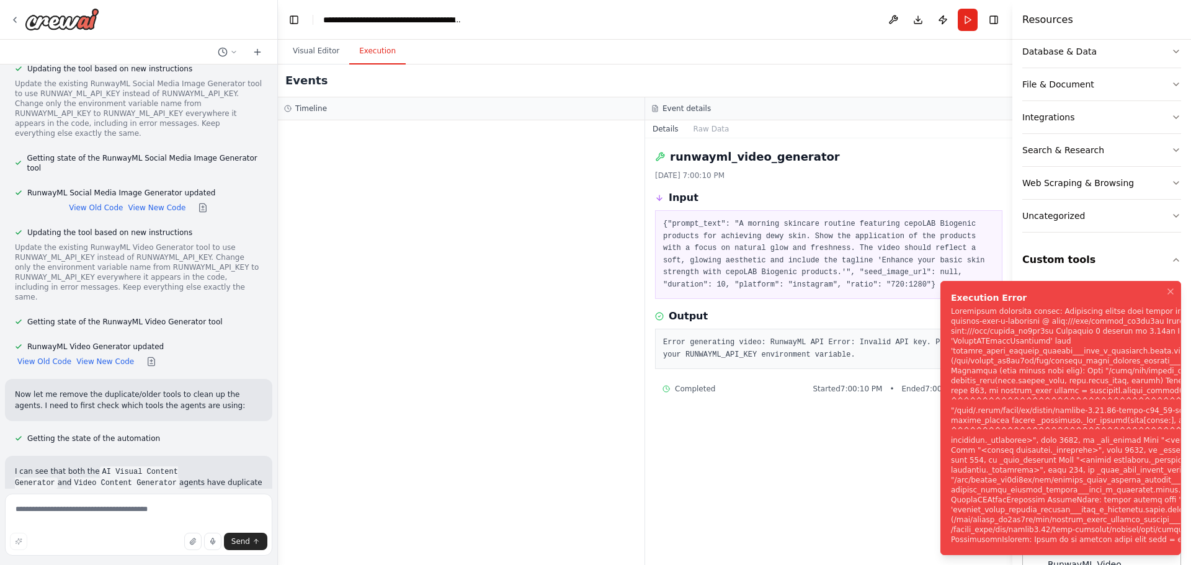
scroll to position [17871, 0]
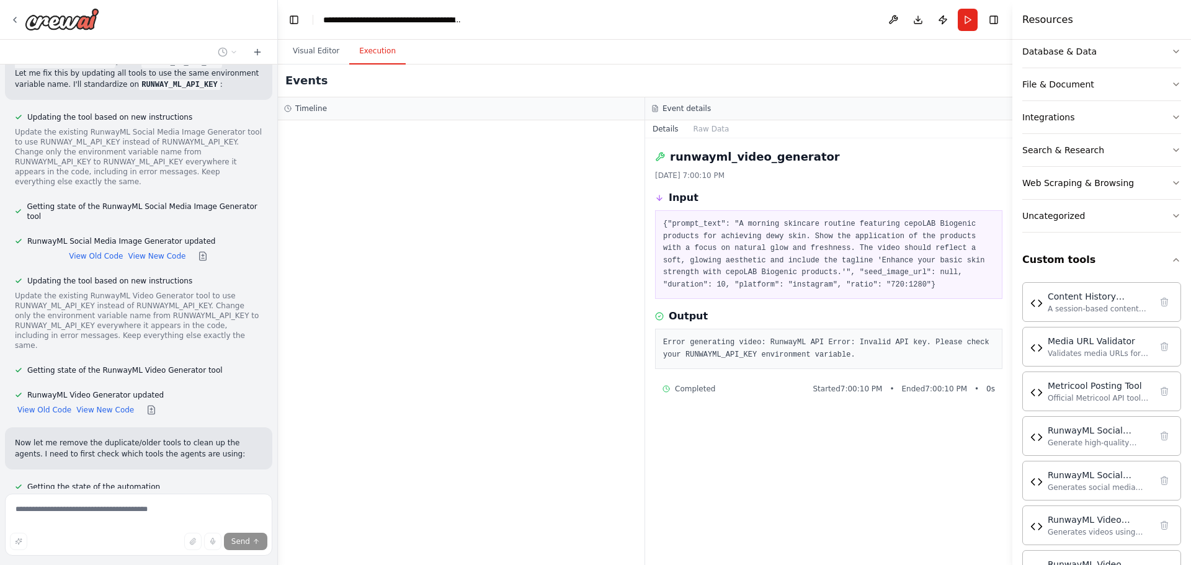
scroll to position [17819, 0]
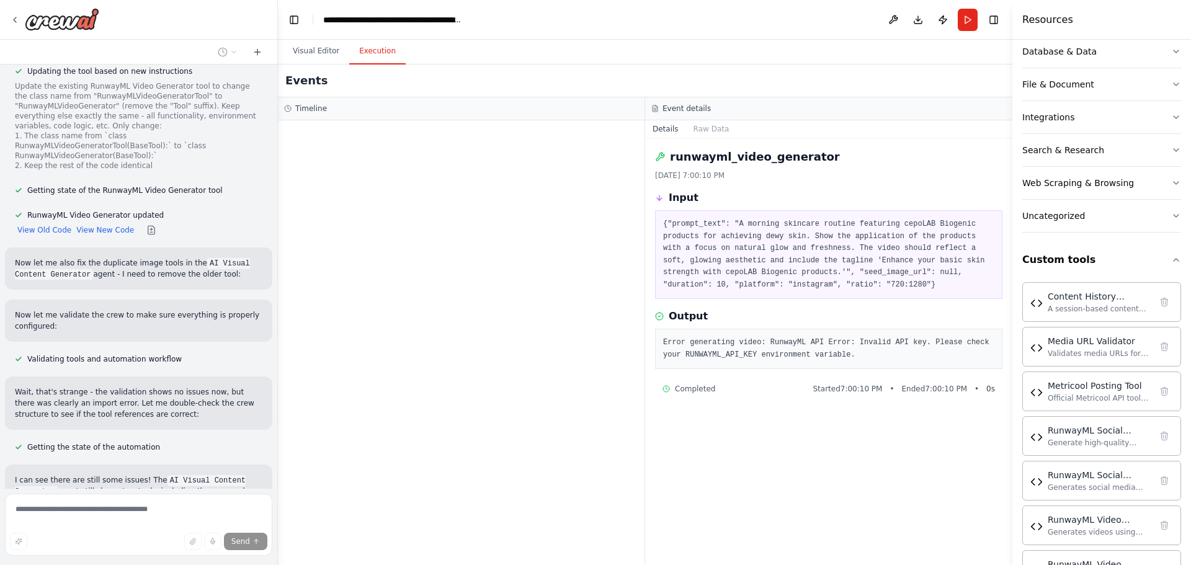
scroll to position [19148, 0]
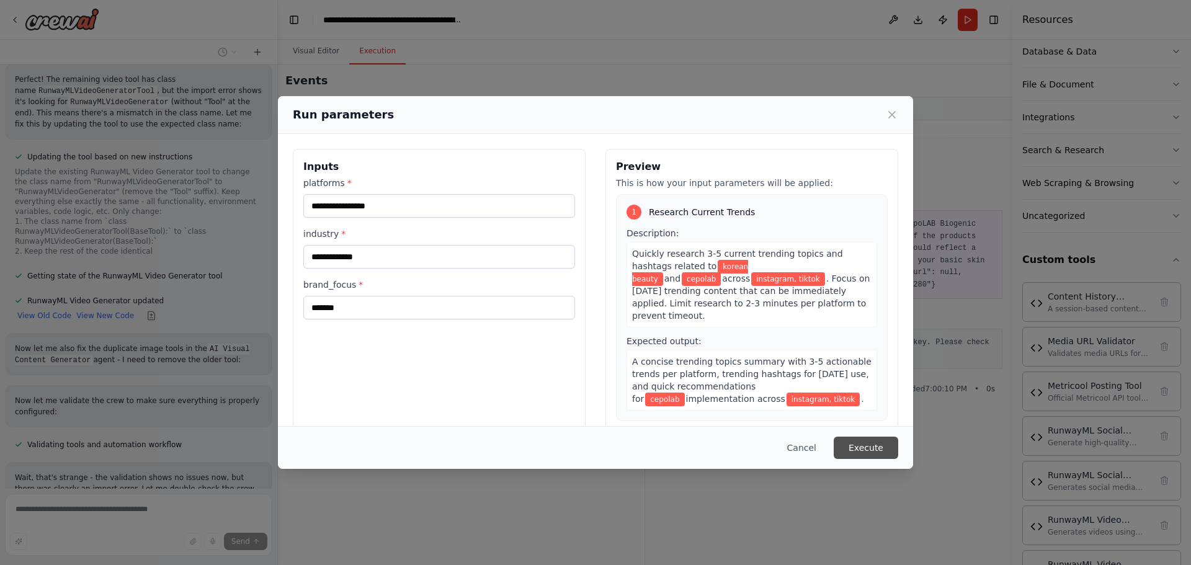
click at [876, 452] on button "Execute" at bounding box center [866, 448] width 65 height 22
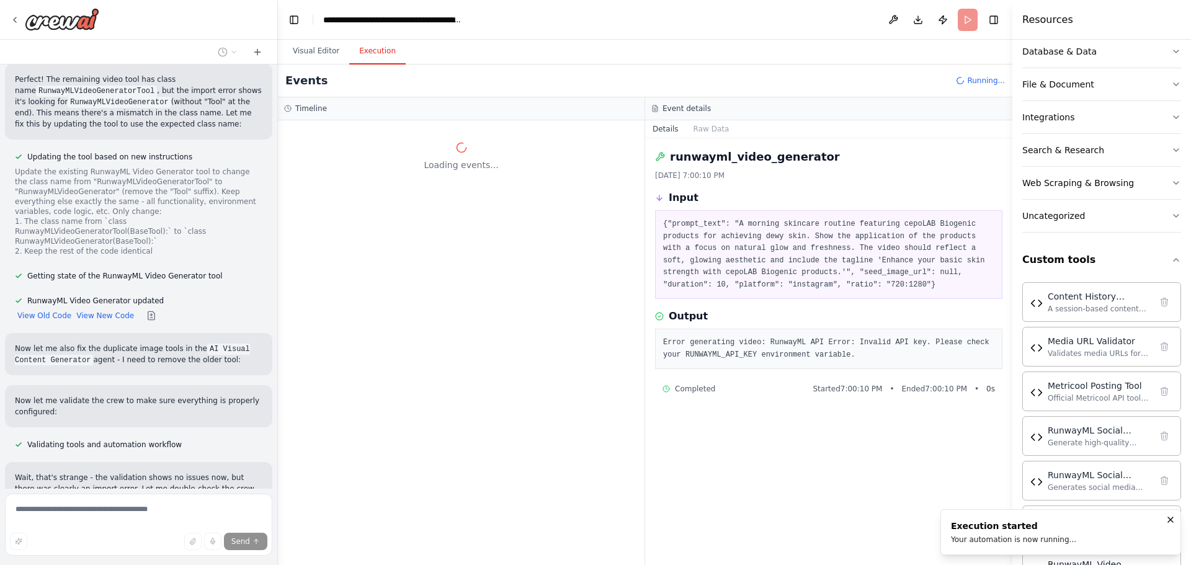
click at [876, 452] on div "runwayml_video_generator [DATE] 7:00:10 PM Input {"prompt_text": "A morning ski…" at bounding box center [828, 351] width 367 height 427
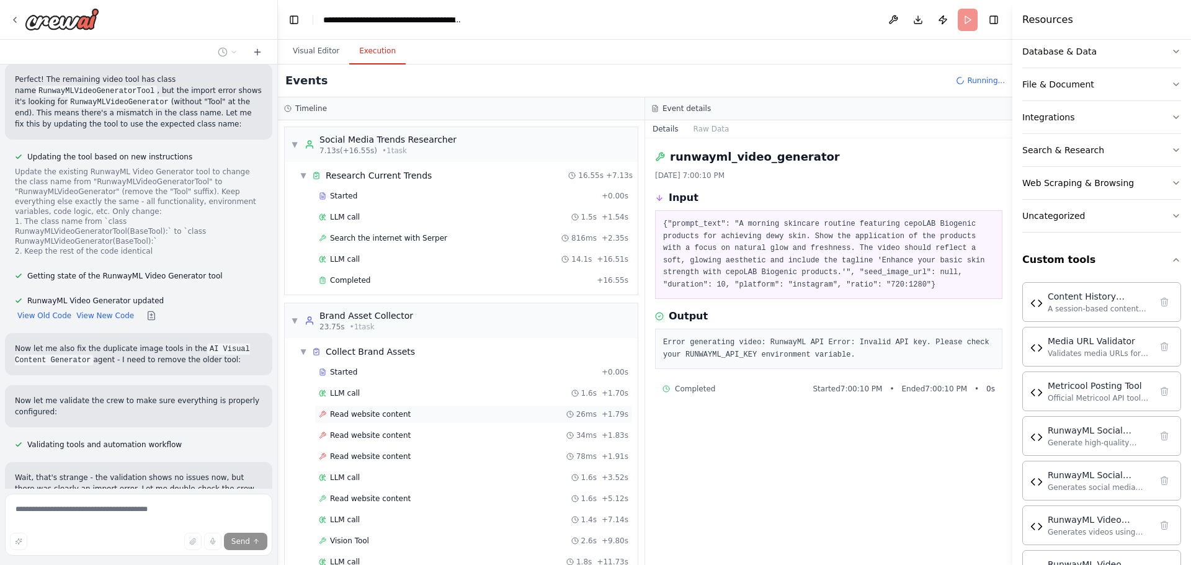
click at [388, 412] on span "Read website content" at bounding box center [370, 415] width 81 height 10
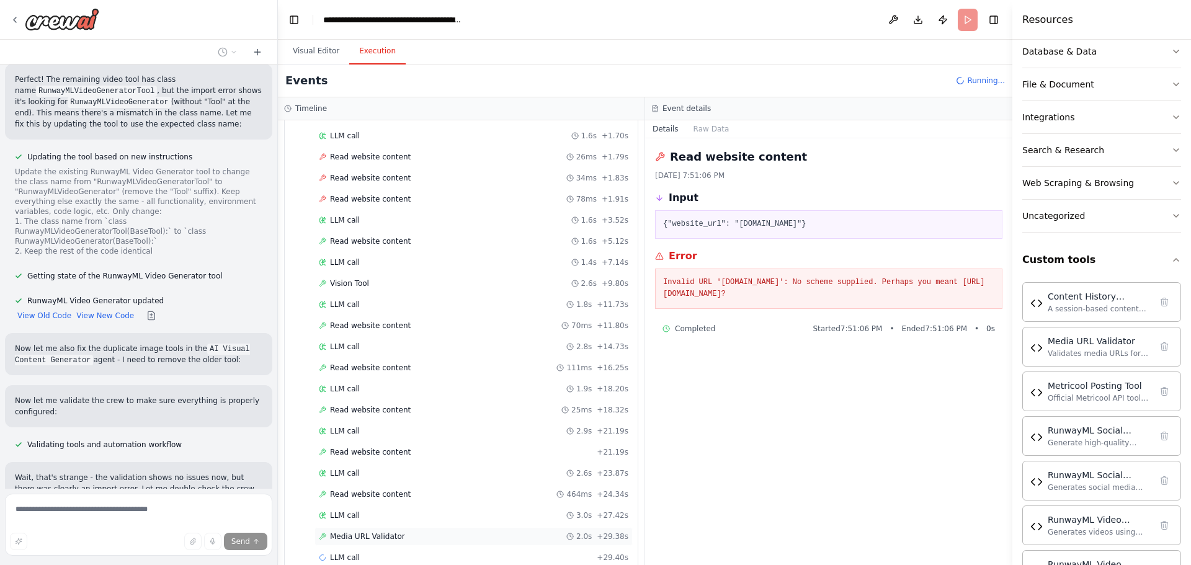
scroll to position [279, 0]
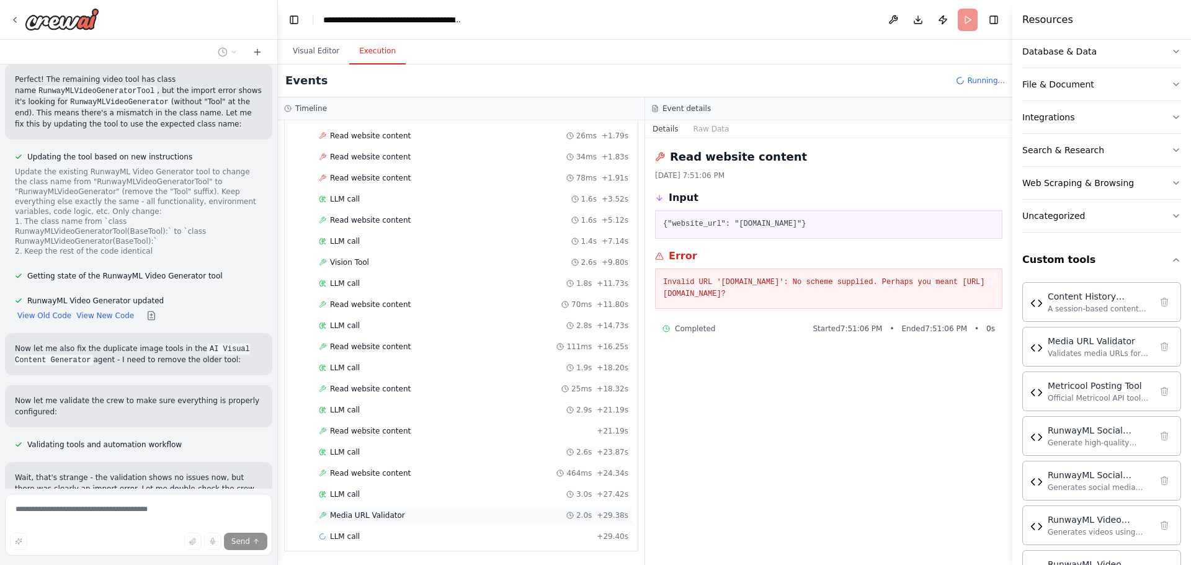
click at [355, 511] on span "Media URL Validator" at bounding box center [367, 516] width 75 height 10
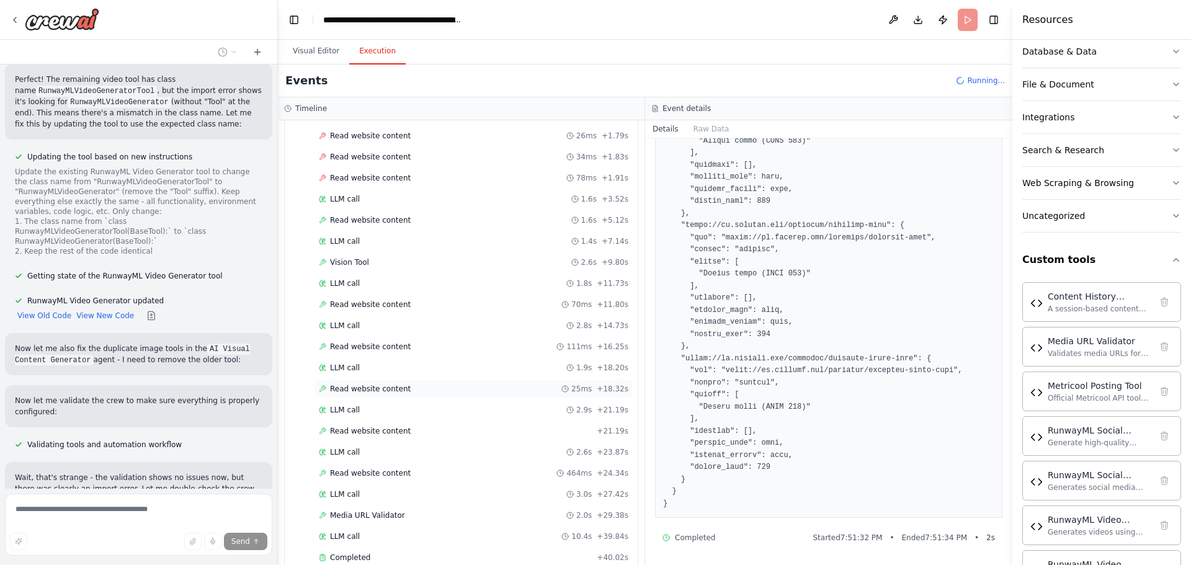
scroll to position [455, 0]
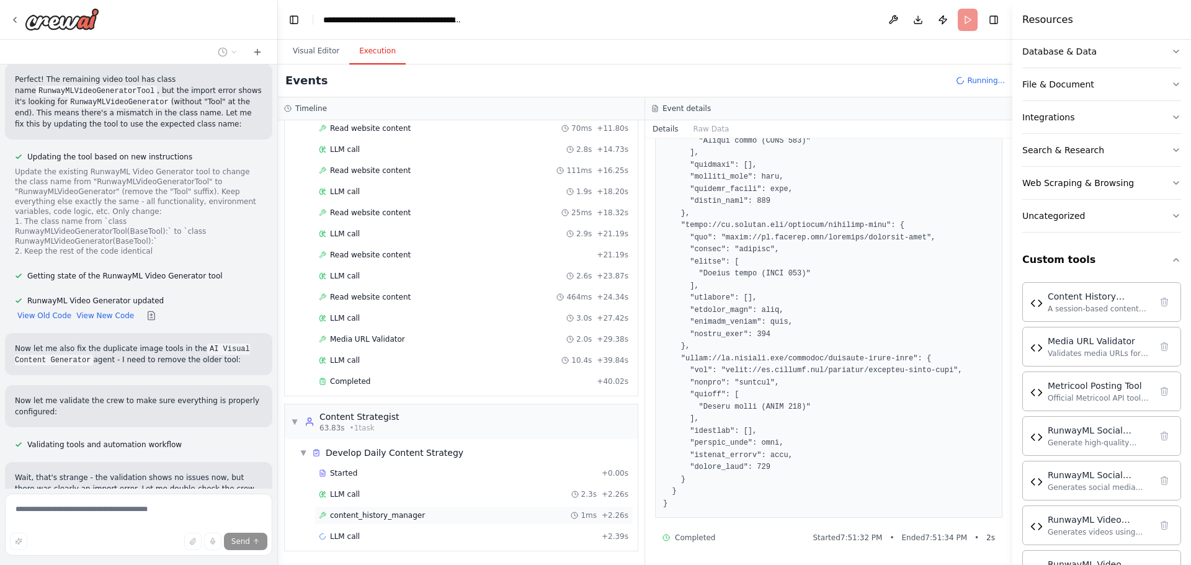
click at [372, 515] on span "content_history_manager" at bounding box center [377, 516] width 95 height 10
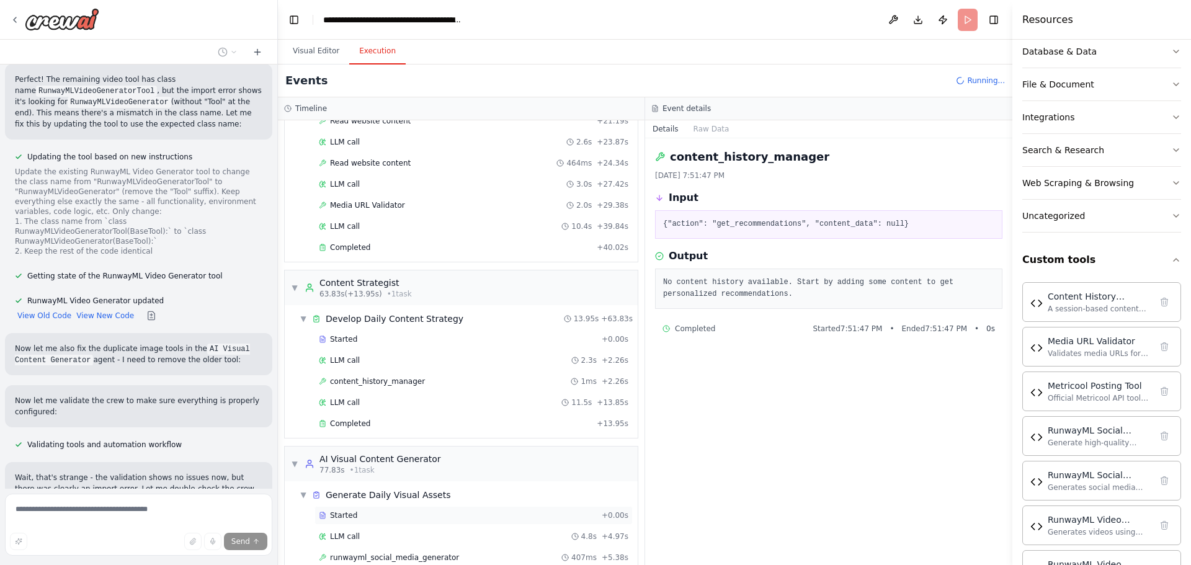
scroll to position [631, 0]
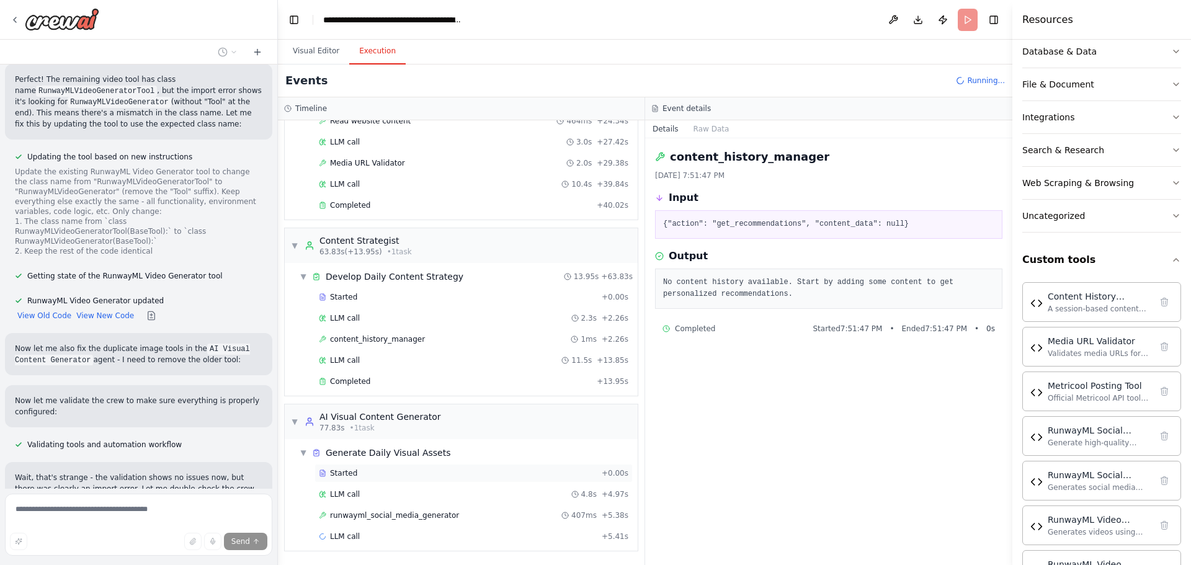
click at [351, 516] on span "runwayml_social_media_generator" at bounding box center [394, 516] width 129 height 10
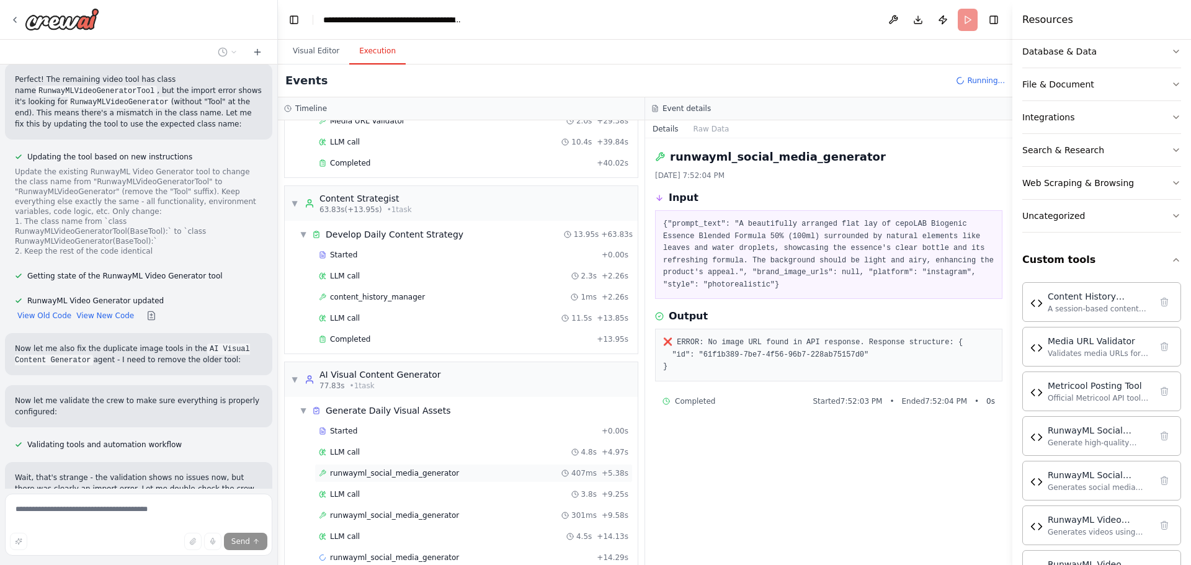
scroll to position [694, 0]
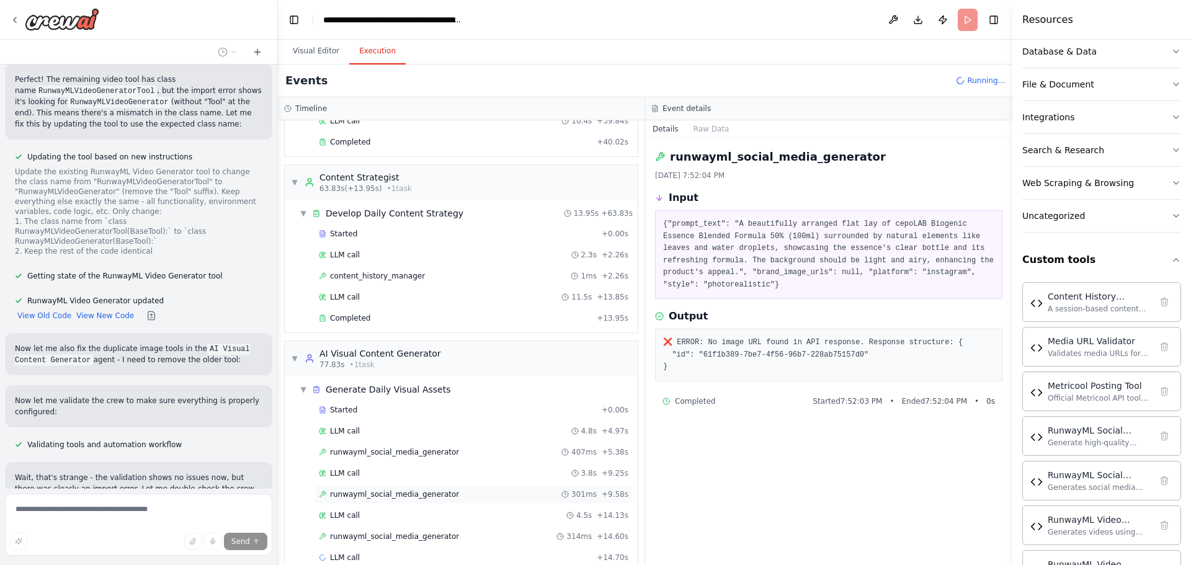
click at [421, 491] on span "runwayml_social_media_generator" at bounding box center [394, 495] width 129 height 10
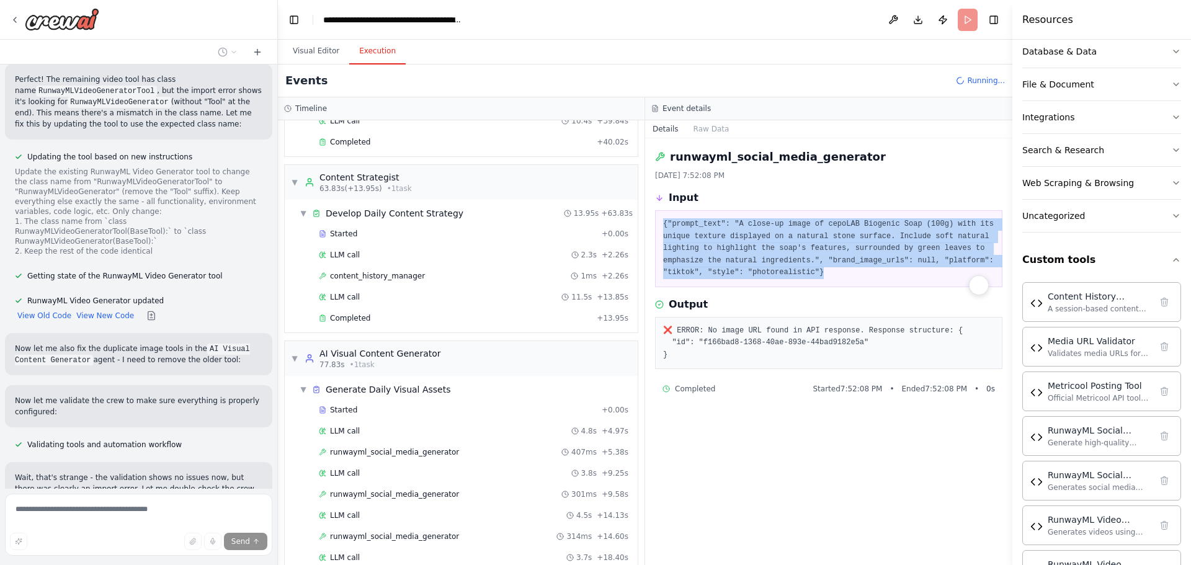
drag, startPoint x: 832, startPoint y: 274, endPoint x: 661, endPoint y: 220, distance: 178.2
click at [661, 220] on div "{"prompt_text": "A close-up image of cepoLAB Biogenic Soap (100g) with its uniq…" at bounding box center [829, 248] width 348 height 77
copy pre "{"prompt_text": "A close-up image of cepoLAB Biogenic Soap (100g) with its uniq…"
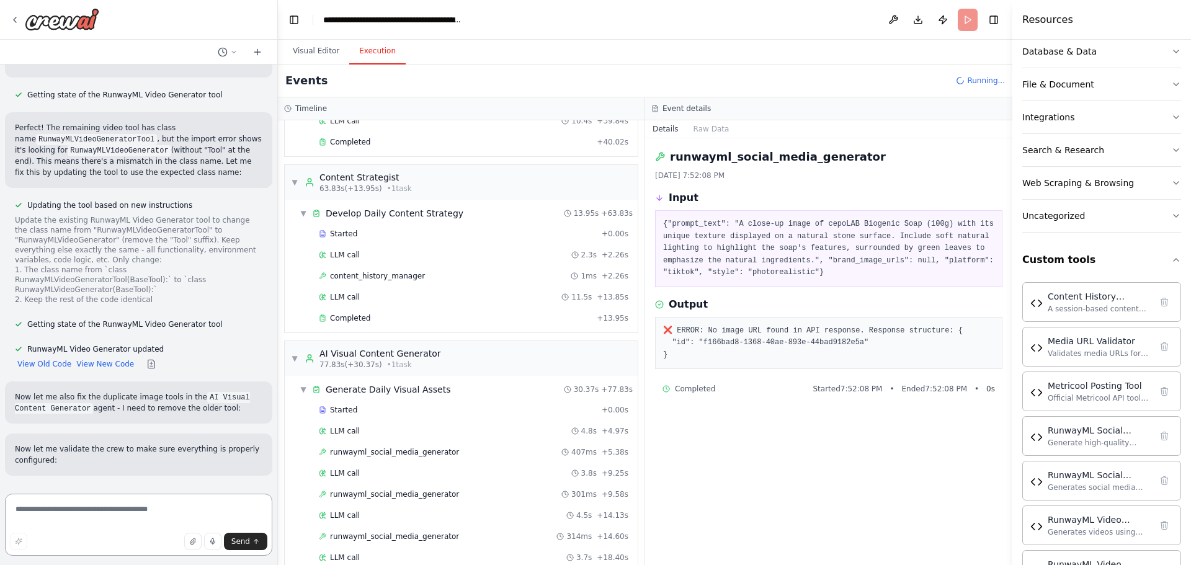
click at [119, 511] on textarea at bounding box center [138, 525] width 267 height 62
paste textarea "**********"
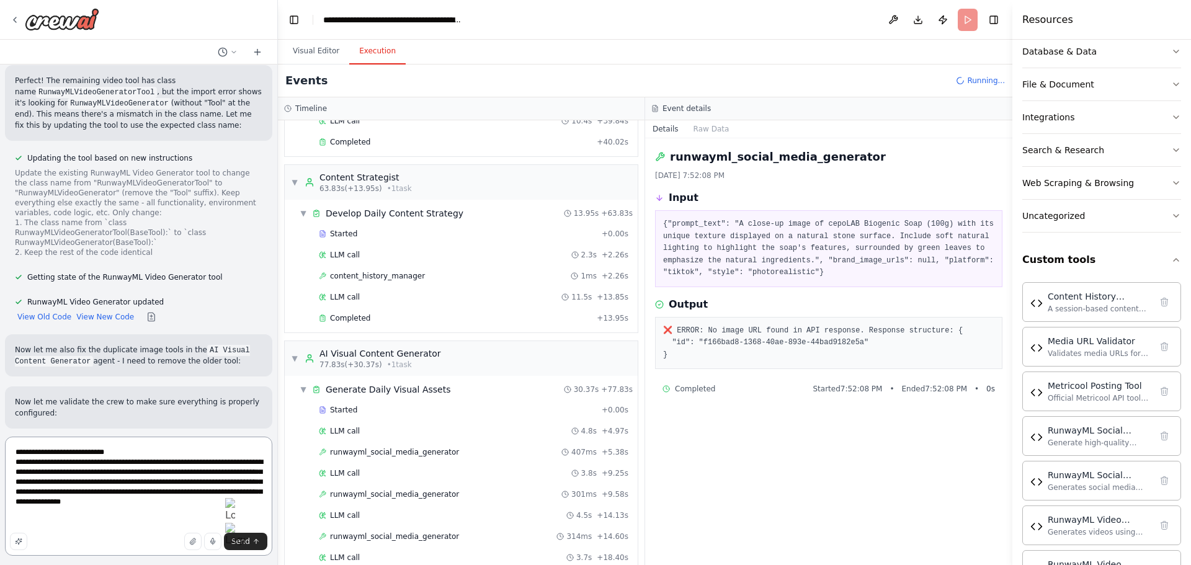
scroll to position [19047, 0]
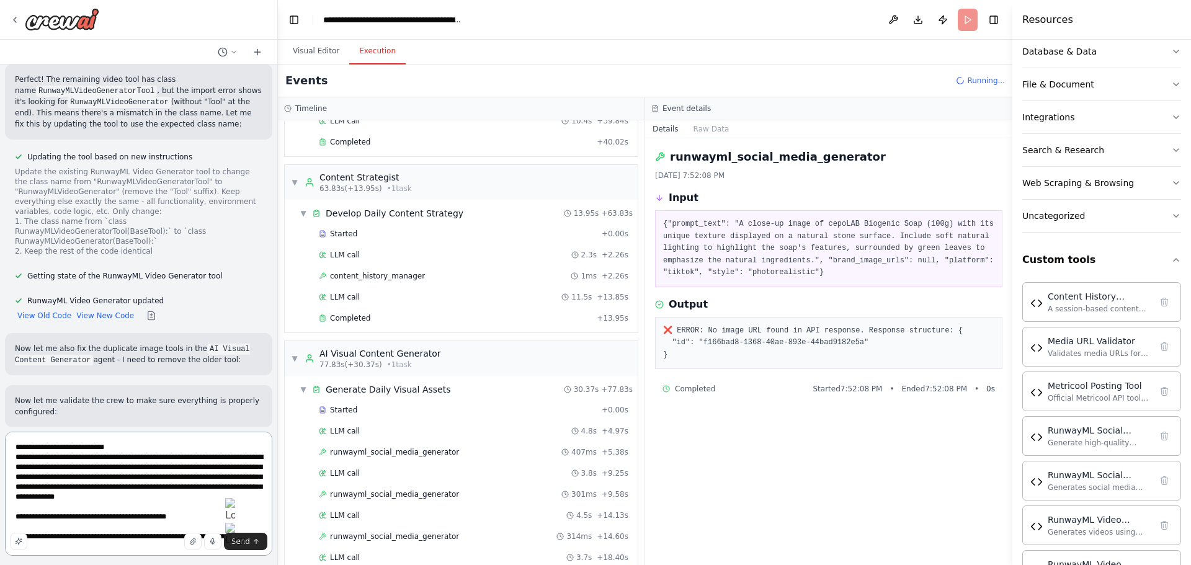
type textarea "**********"
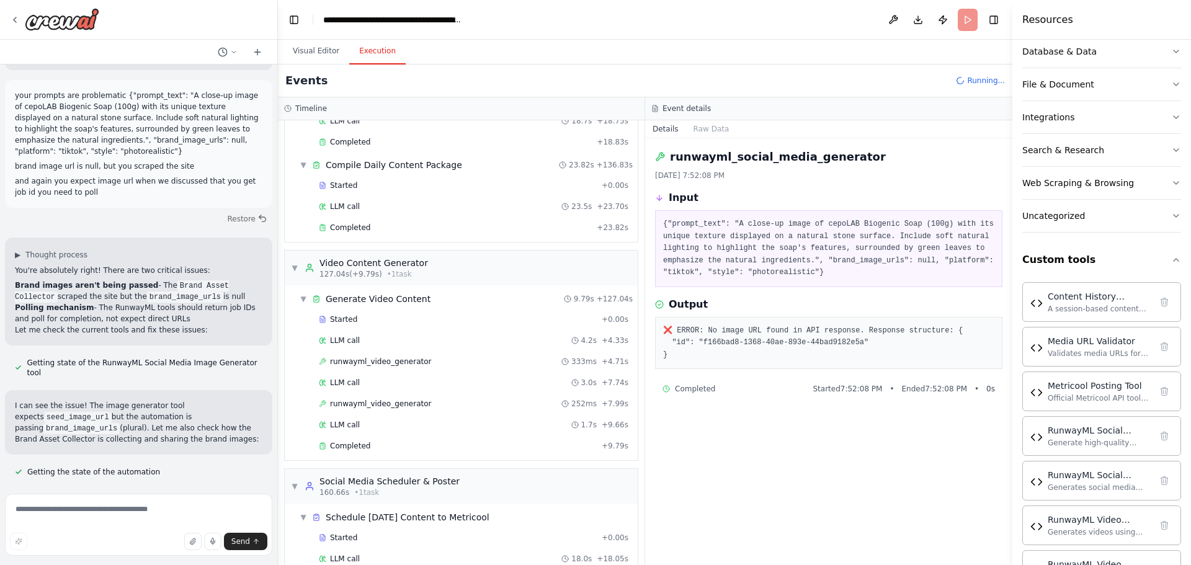
scroll to position [1541, 0]
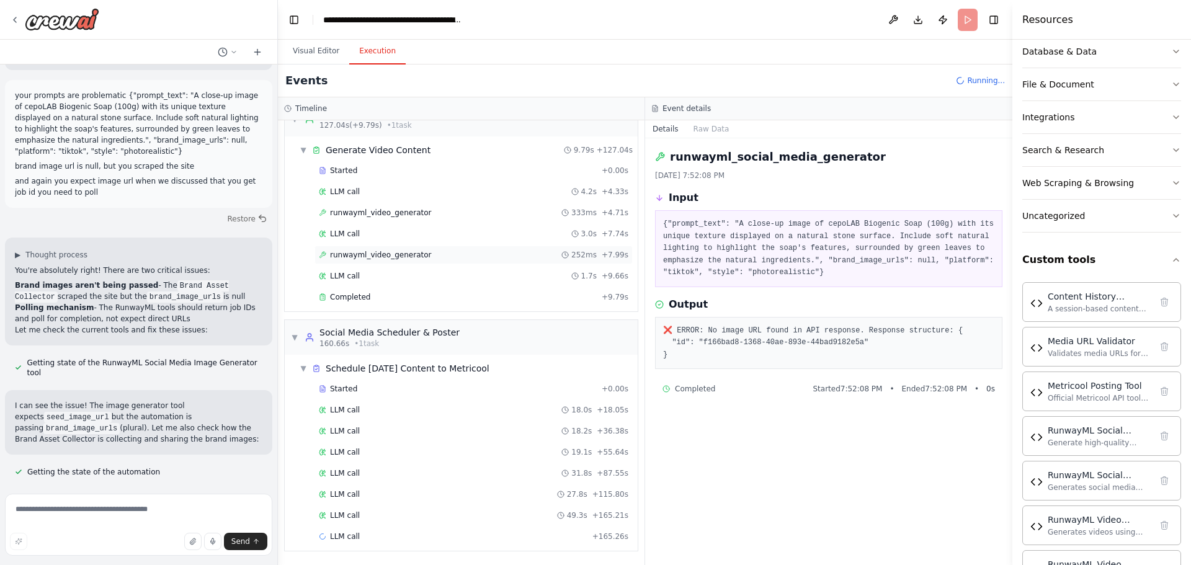
click at [364, 259] on span "runwayml_video_generator" at bounding box center [380, 255] width 101 height 10
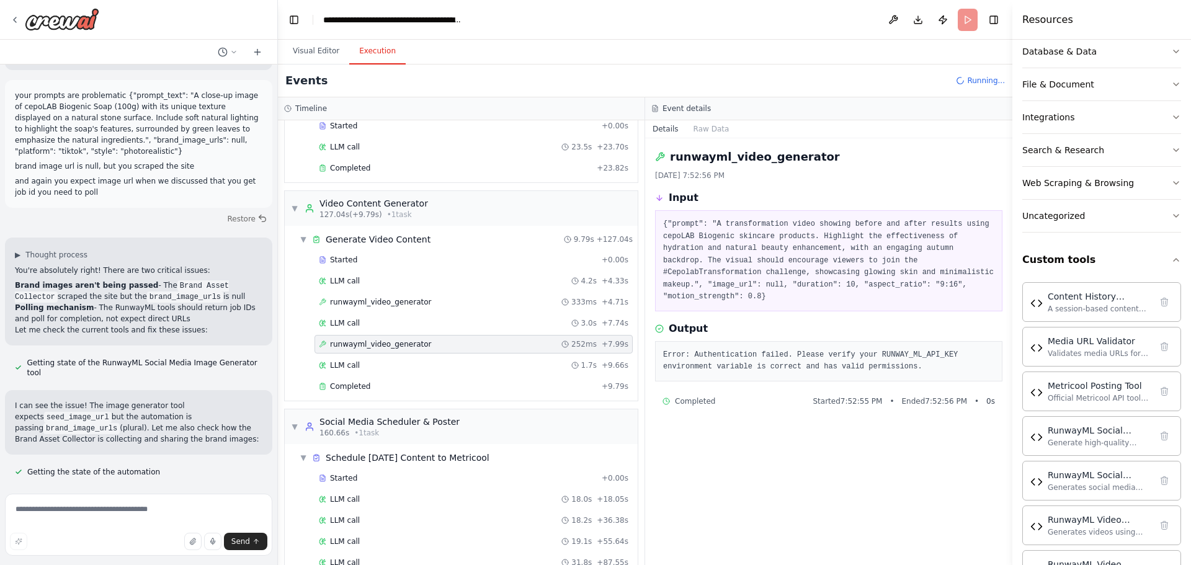
scroll to position [1437, 0]
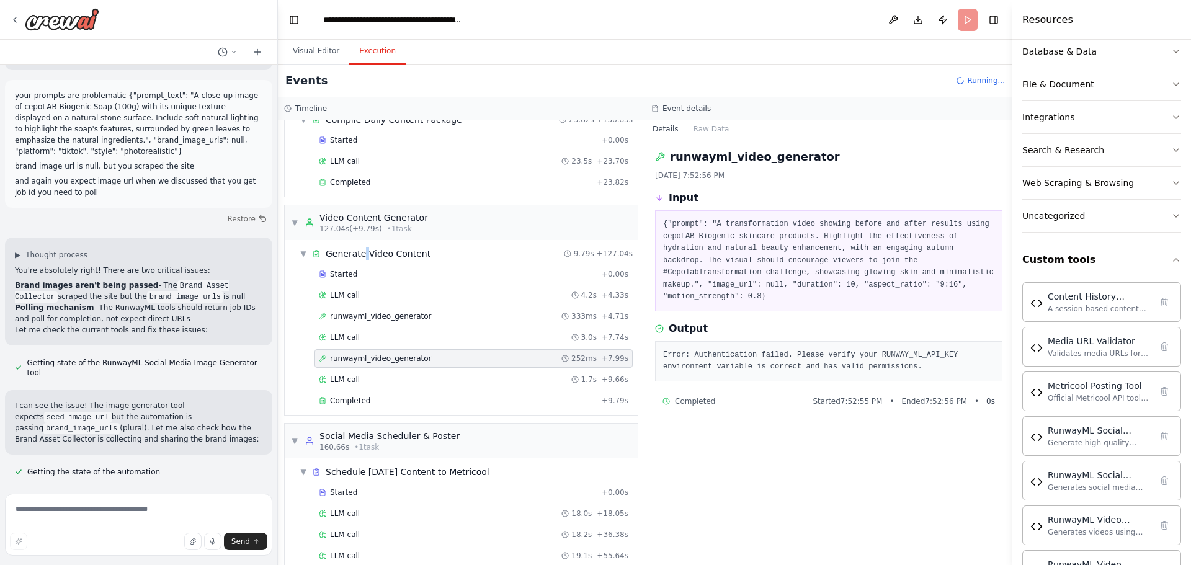
drag, startPoint x: 364, startPoint y: 259, endPoint x: 344, endPoint y: 306, distance: 51.2
click at [359, 266] on div "▼ Generate Video Content 9.79s + 127.04s Started + 0.00s LLM call 4.2s + 4.33s …" at bounding box center [466, 328] width 343 height 170
click at [336, 321] on span "runwayml_video_generator" at bounding box center [380, 317] width 101 height 10
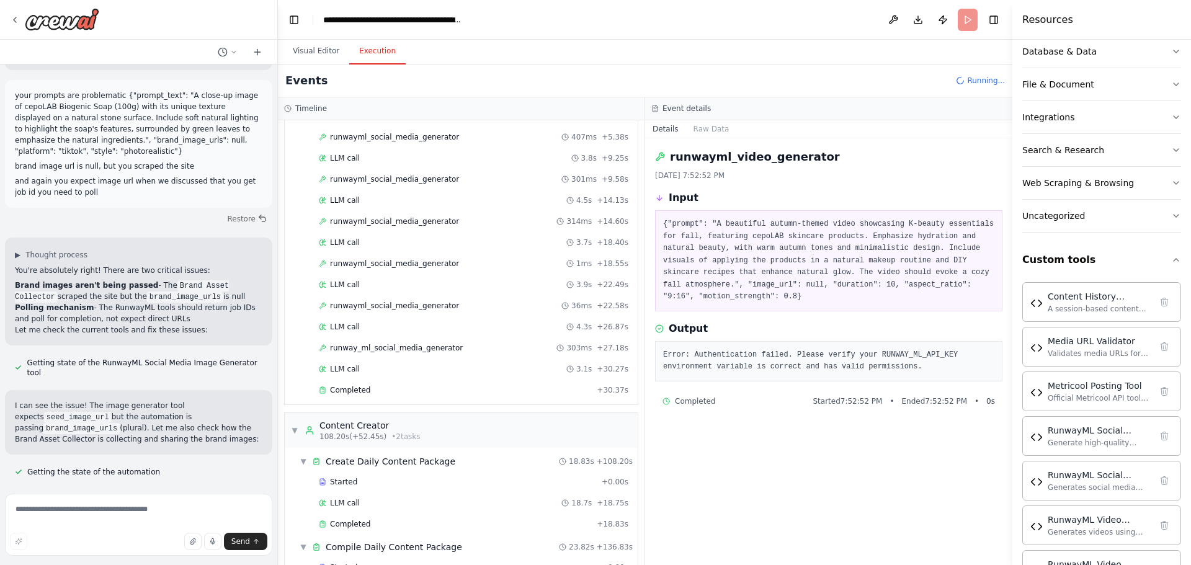
scroll to position [1009, 0]
click at [385, 222] on span "runwayml_social_media_generator" at bounding box center [394, 222] width 129 height 10
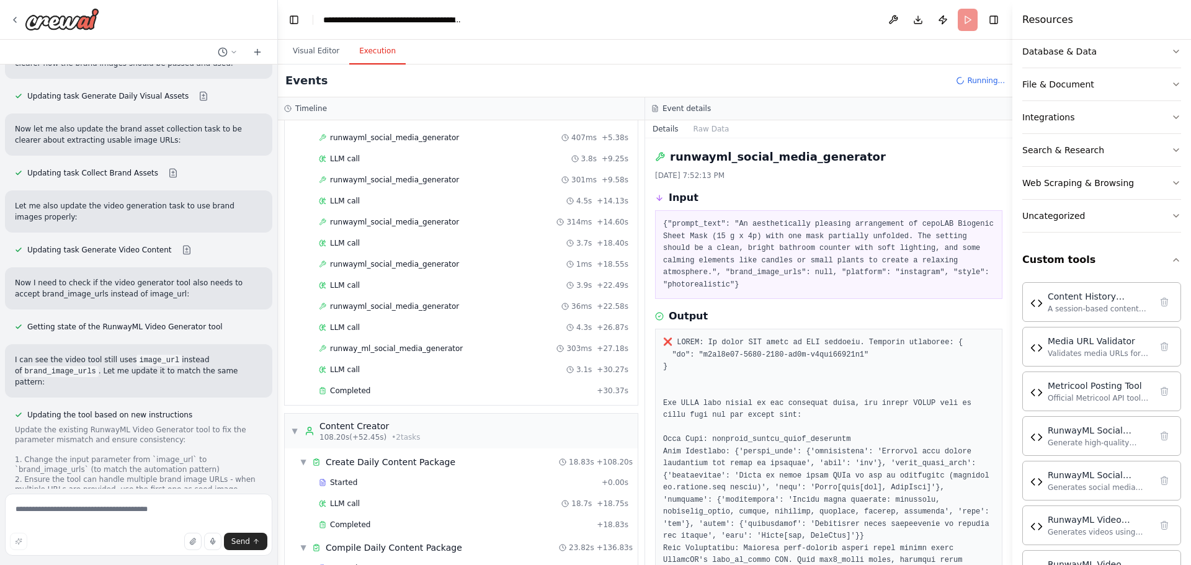
scroll to position [20977, 0]
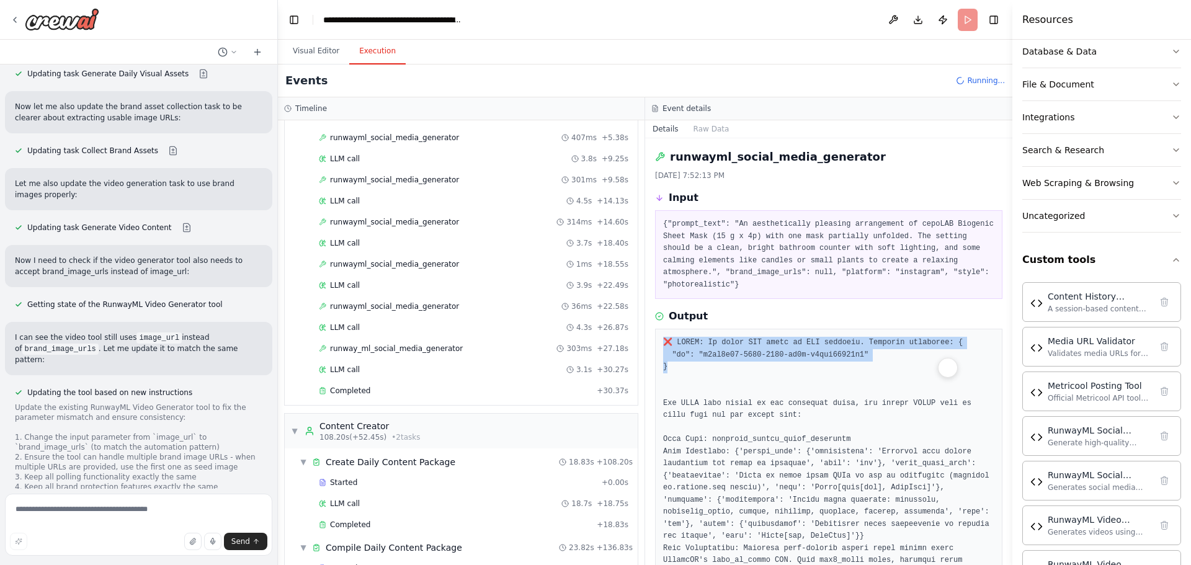
drag, startPoint x: 687, startPoint y: 359, endPoint x: 661, endPoint y: 333, distance: 36.9
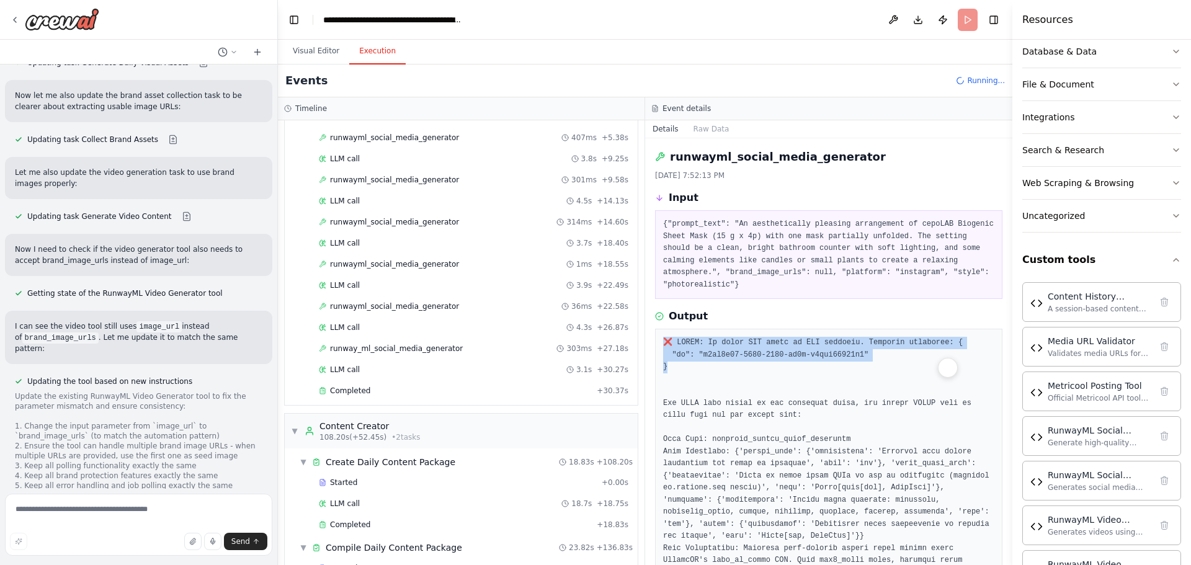
copy pre "❌ ERROR: No image URL found in API response. Response structure: { "id": "c6dc7…"
click at [95, 514] on textarea at bounding box center [138, 525] width 267 height 62
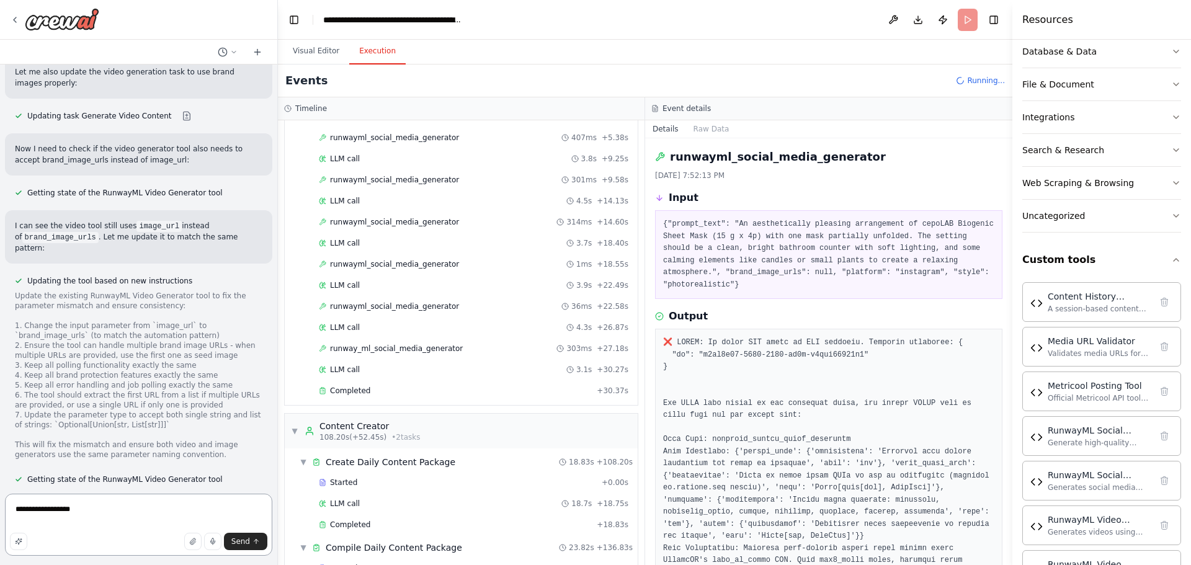
scroll to position [21111, 0]
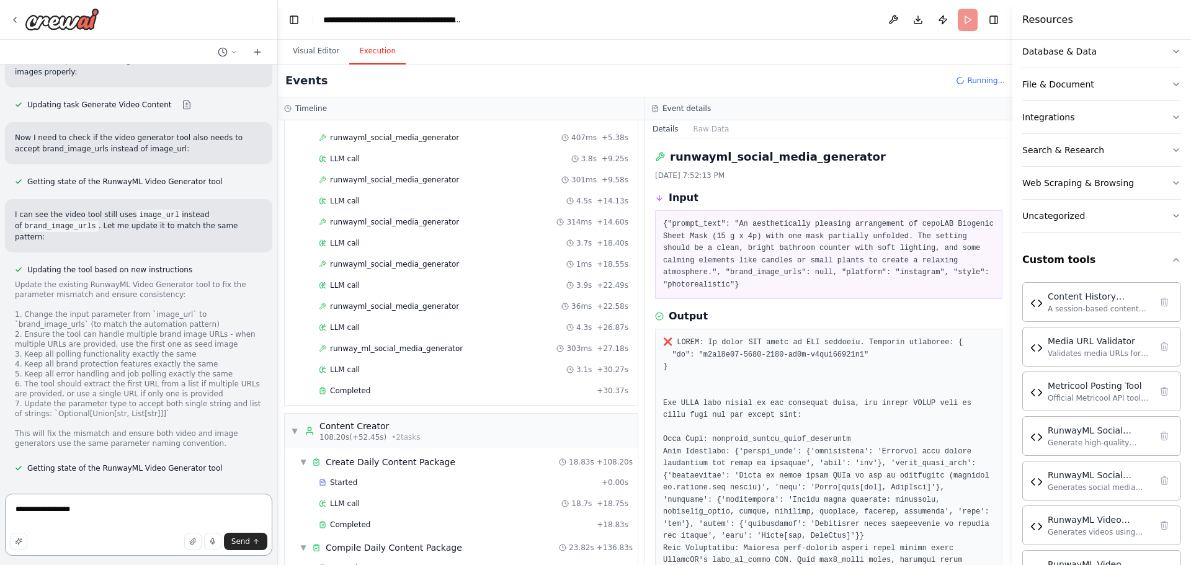
paste textarea "**********"
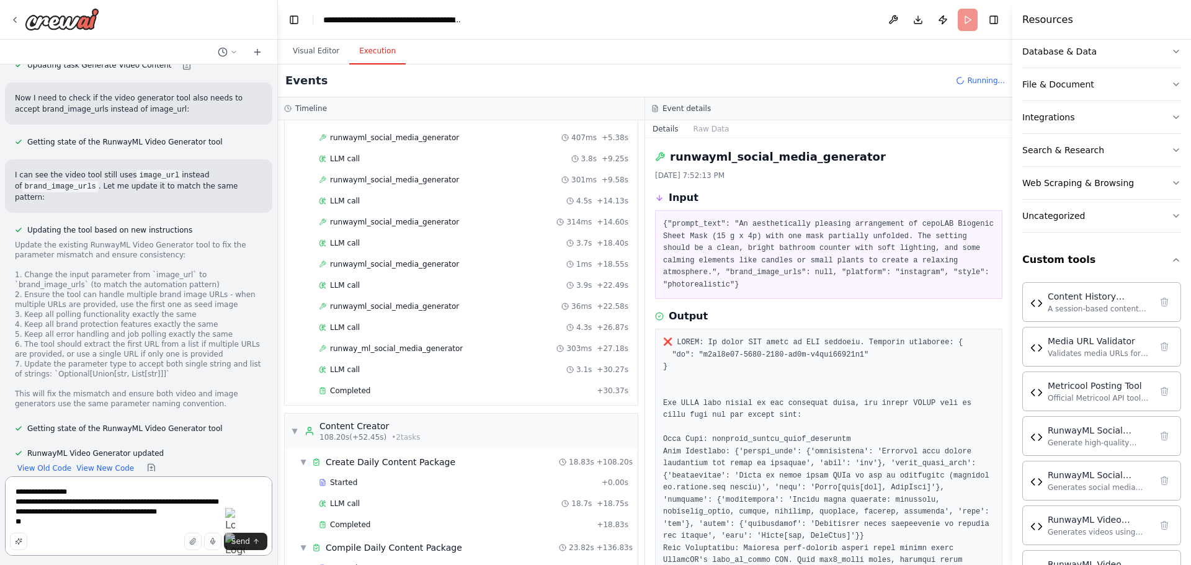
scroll to position [21161, 0]
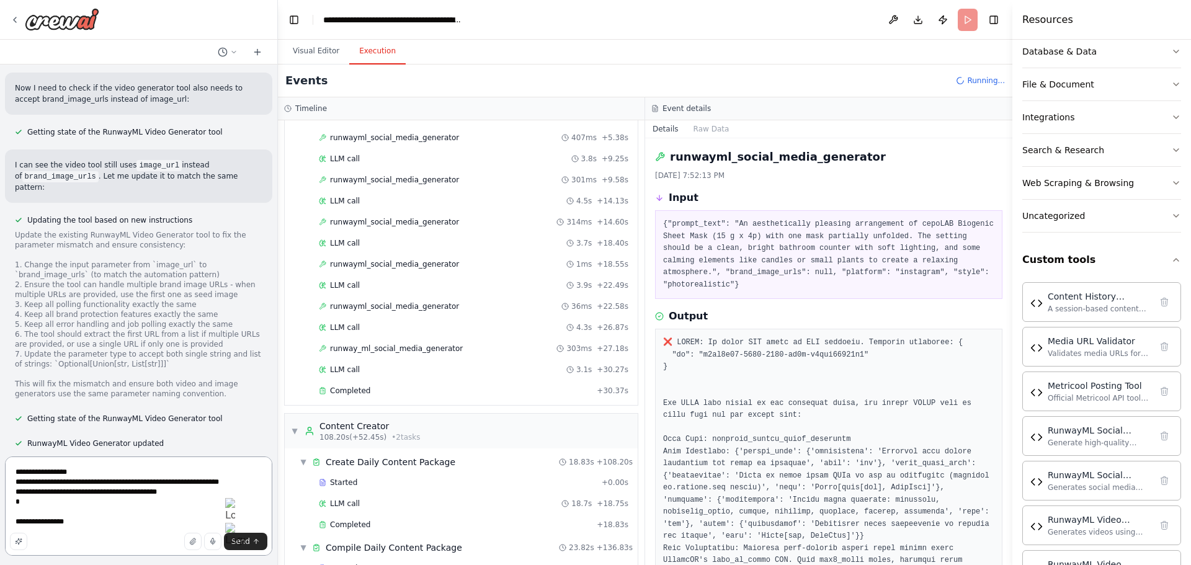
type textarea "**********"
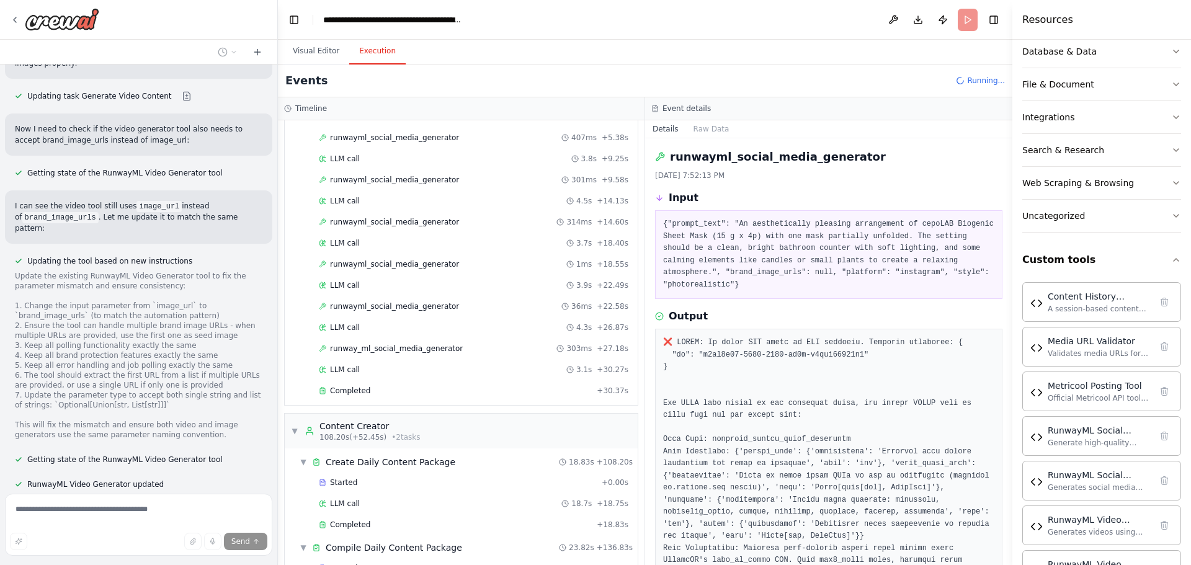
scroll to position [21168, 0]
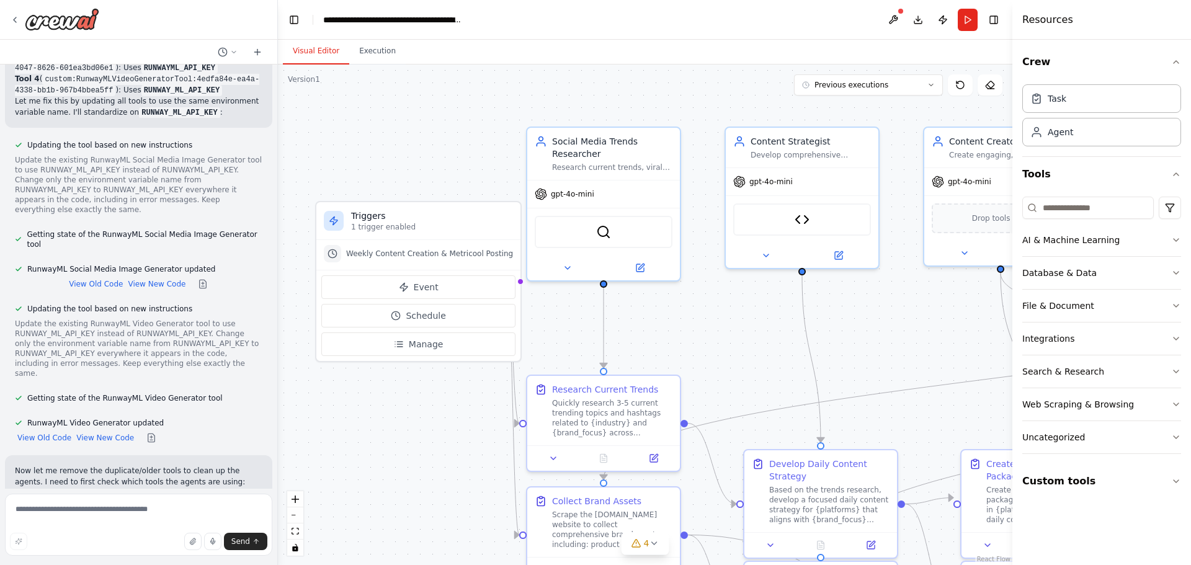
scroll to position [17770, 0]
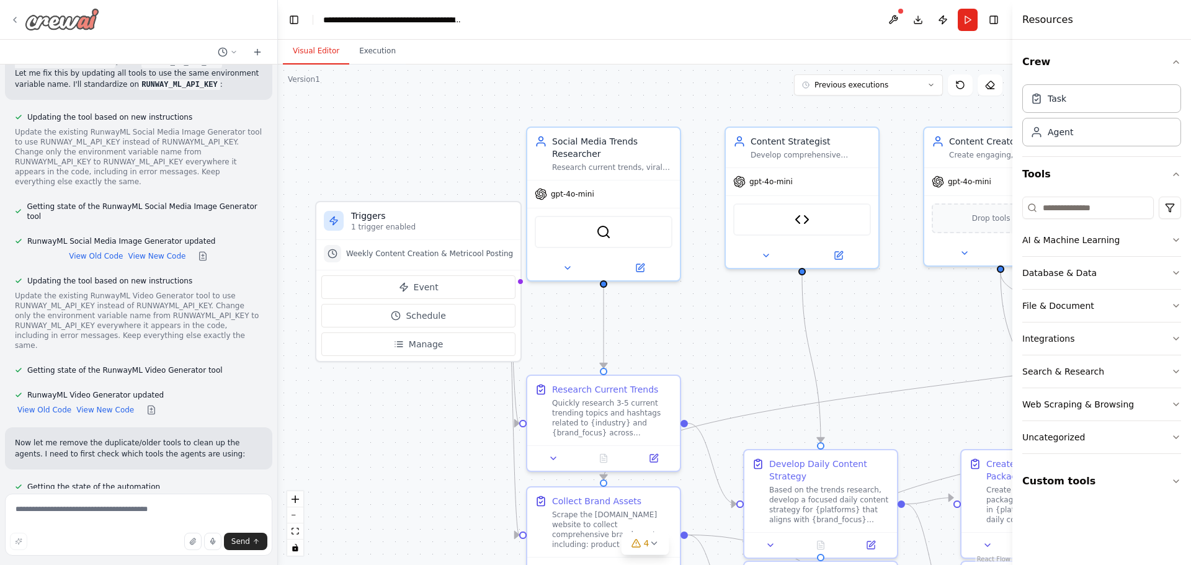
click at [10, 17] on icon at bounding box center [15, 20] width 10 height 10
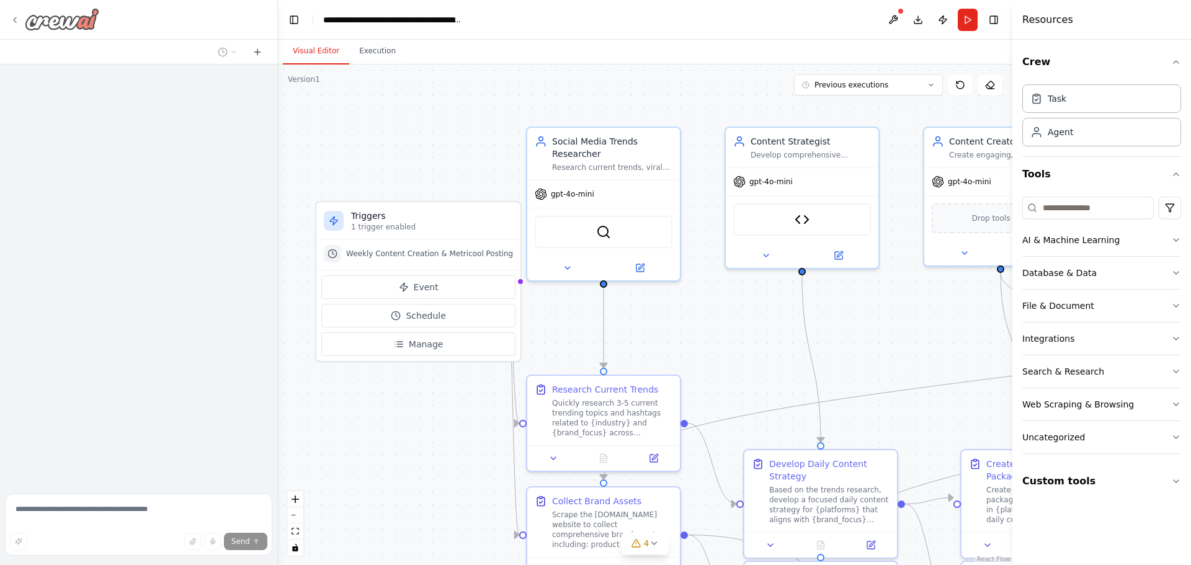
click at [14, 20] on icon at bounding box center [15, 20] width 10 height 10
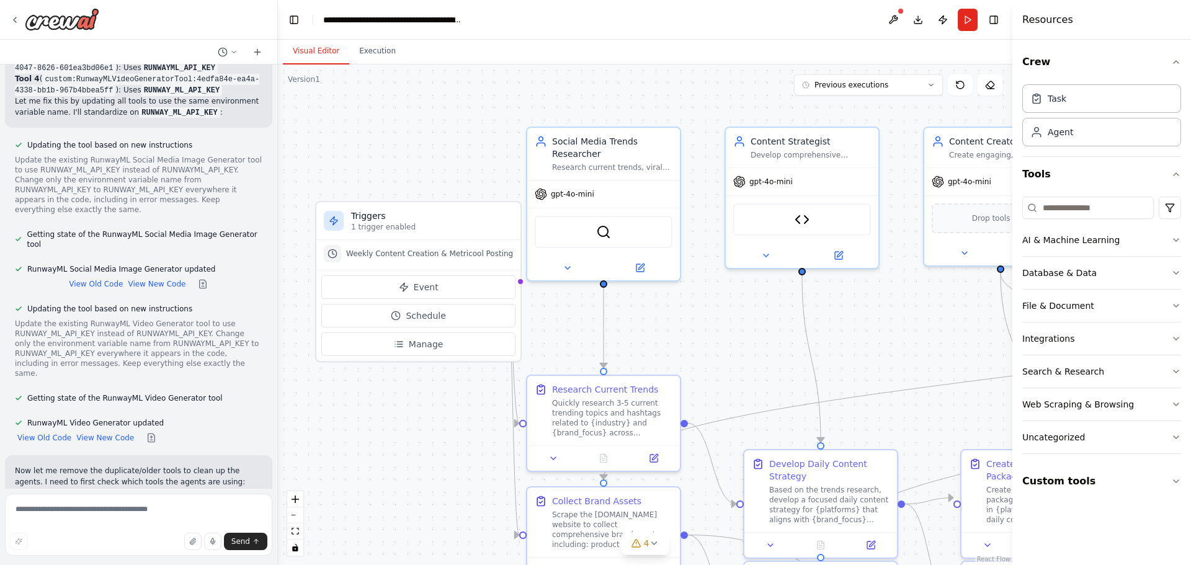
scroll to position [17770, 0]
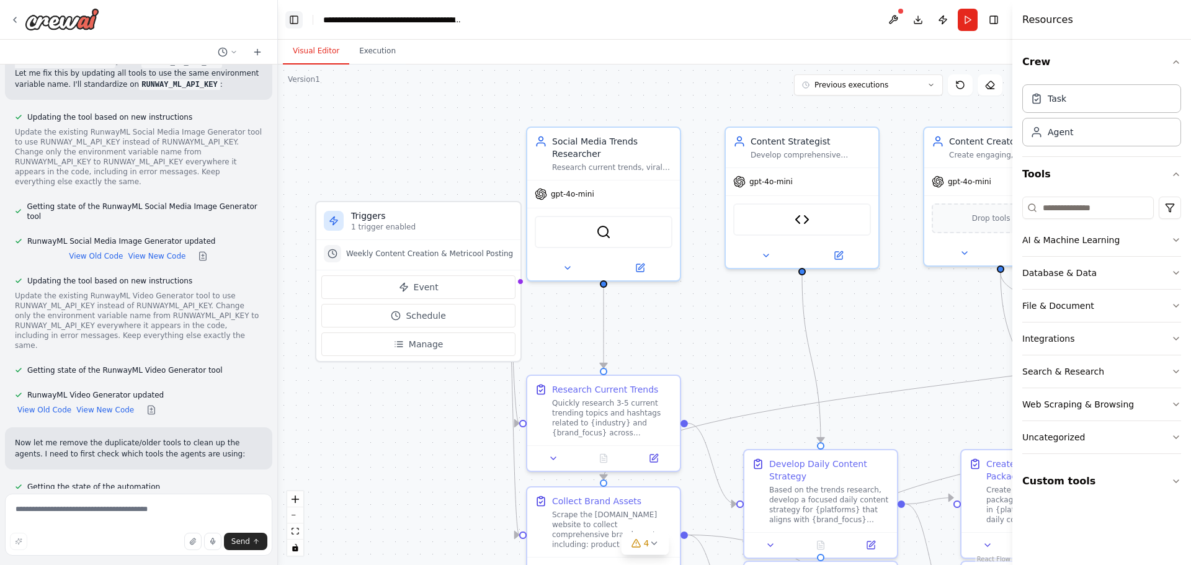
click at [296, 20] on button "Toggle Left Sidebar" at bounding box center [293, 19] width 17 height 17
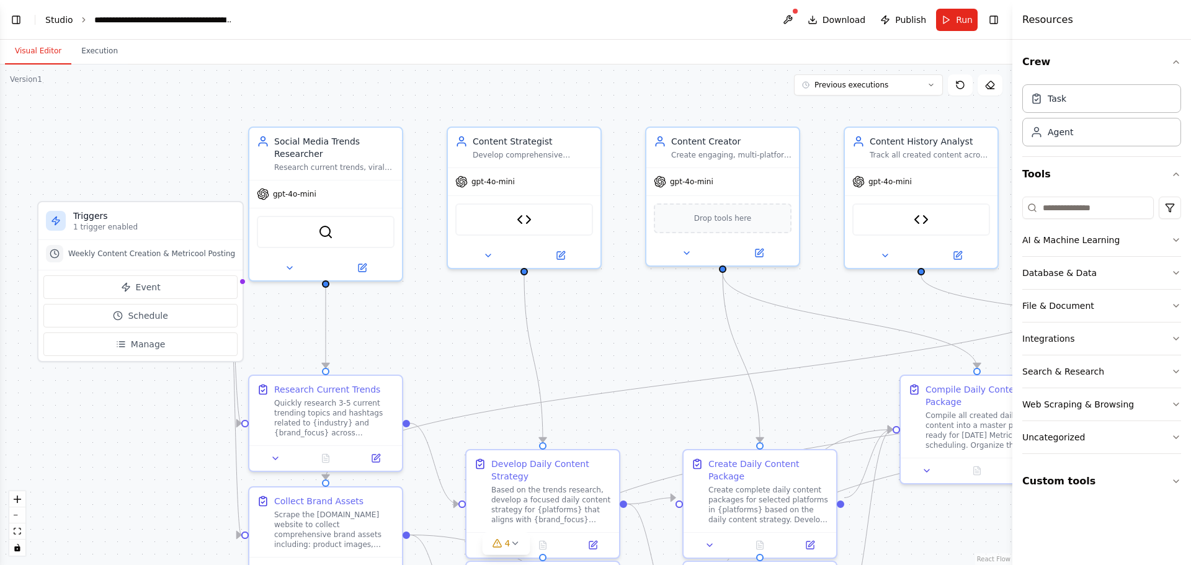
click at [50, 18] on link "Studio" at bounding box center [59, 20] width 28 height 10
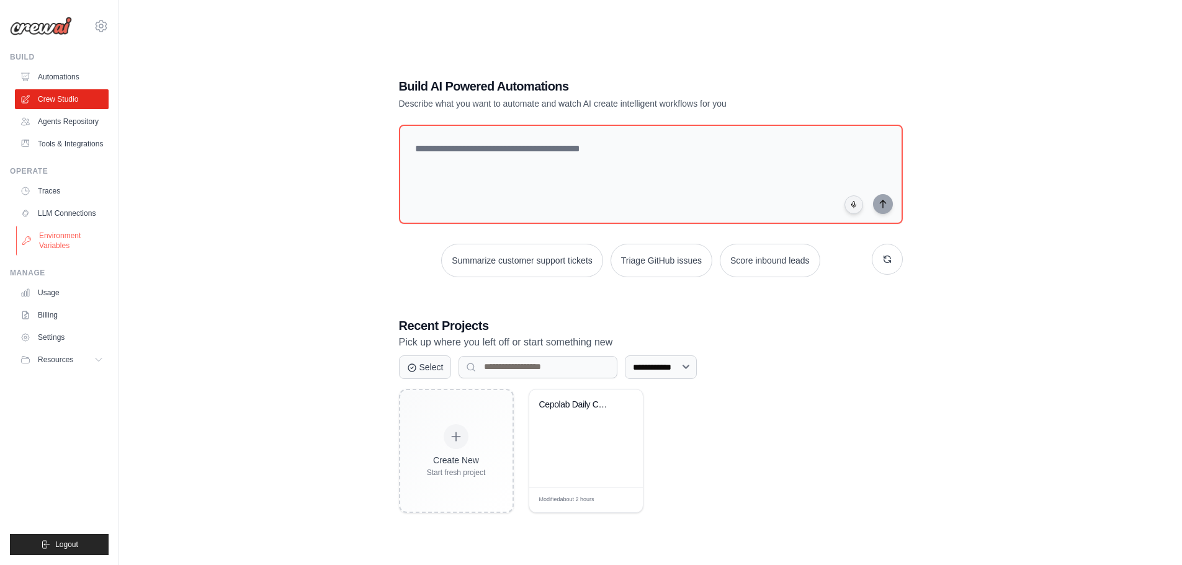
click at [54, 237] on link "Environment Variables" at bounding box center [63, 241] width 94 height 30
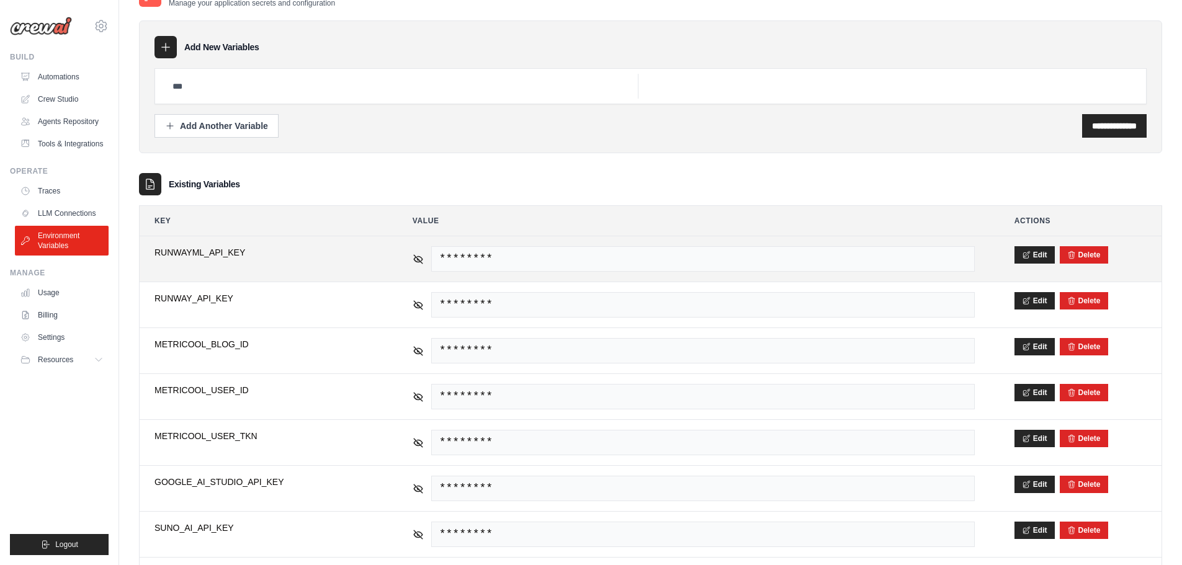
scroll to position [30, 0]
click at [1031, 254] on button "Edit" at bounding box center [1035, 253] width 40 height 17
